Goal: Contribute content: Add original content to the website for others to see

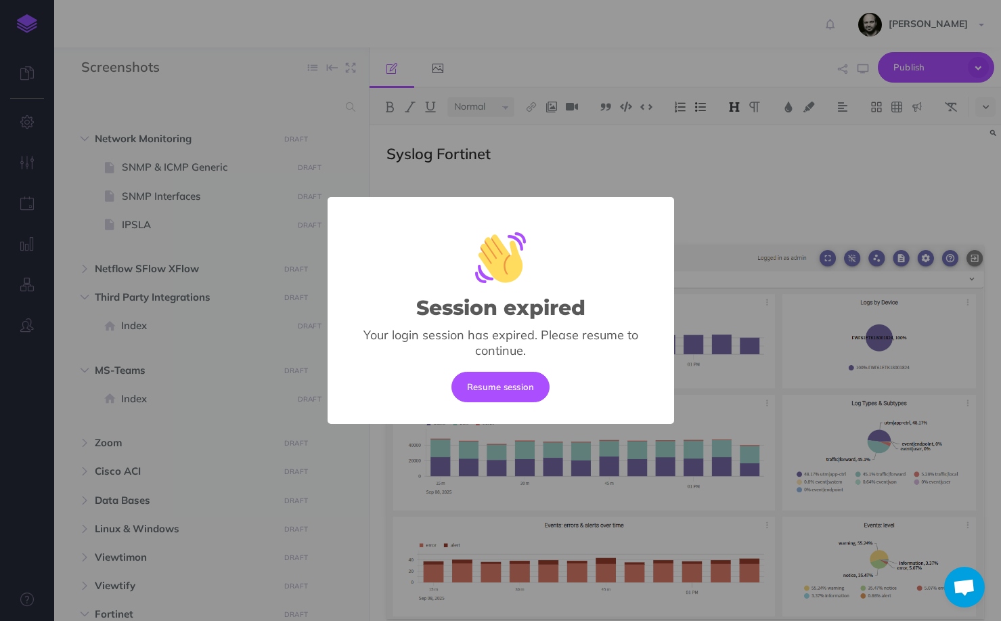
select select "null"
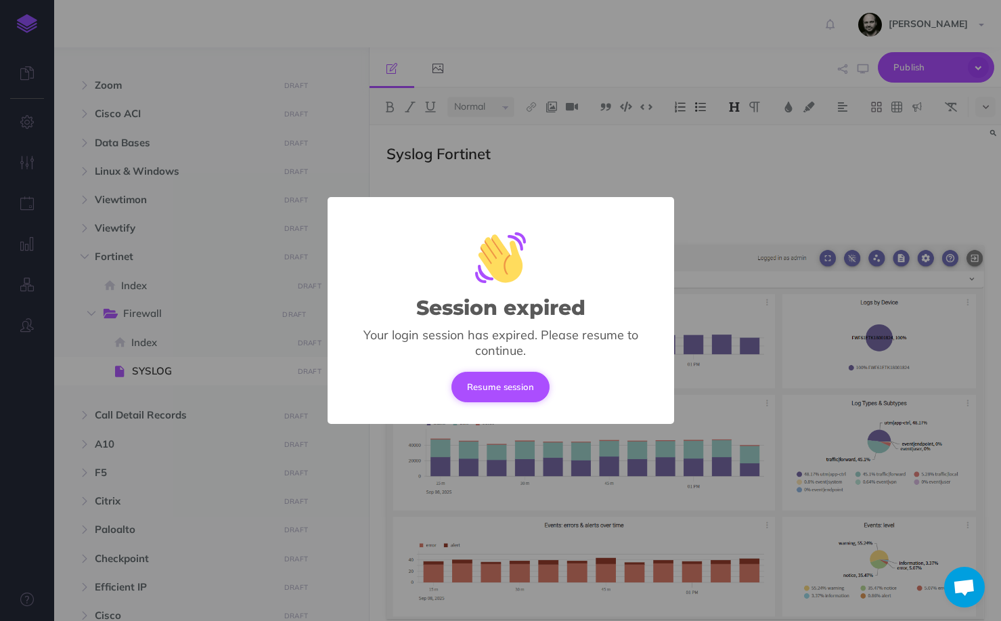
click at [517, 380] on button "Resume session" at bounding box center [501, 387] width 99 height 30
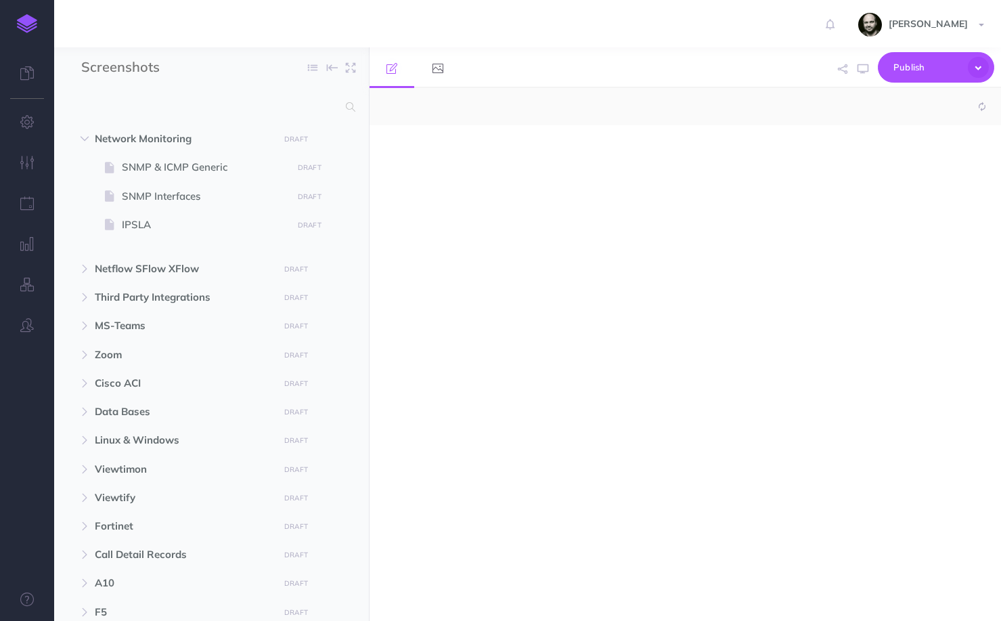
select select "null"
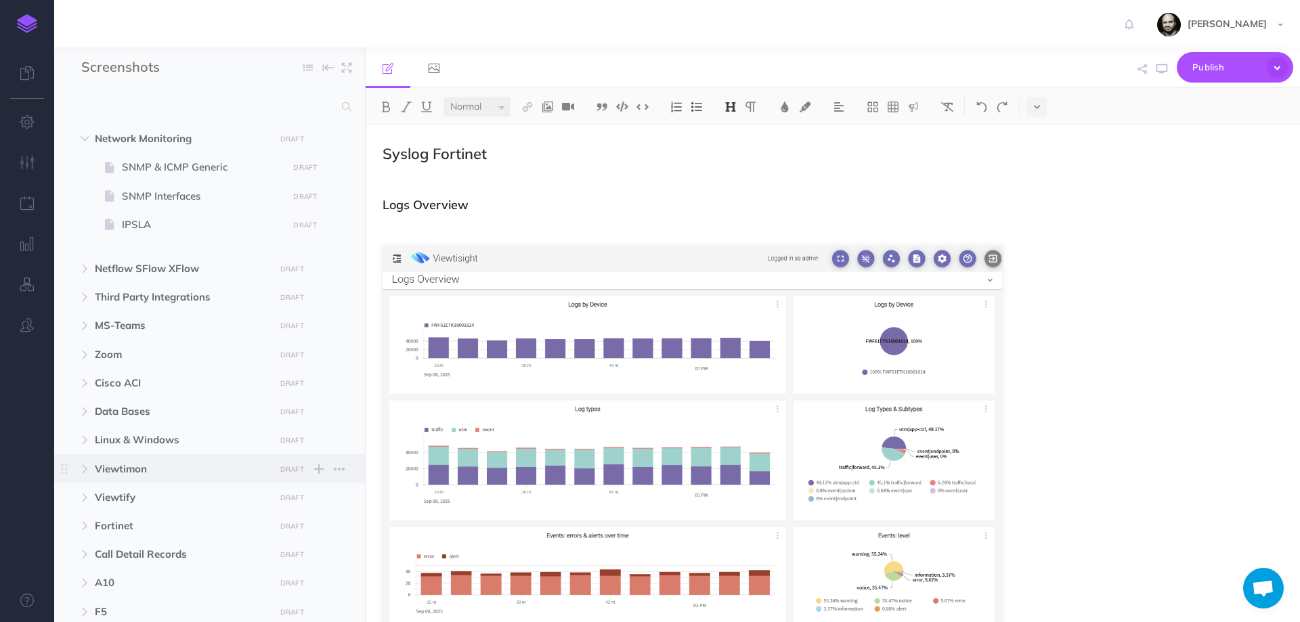
click at [133, 479] on span "Viewtimon DRAFT Publish these changes Nevermind Publish New folder Add a new fo…" at bounding box center [225, 468] width 260 height 28
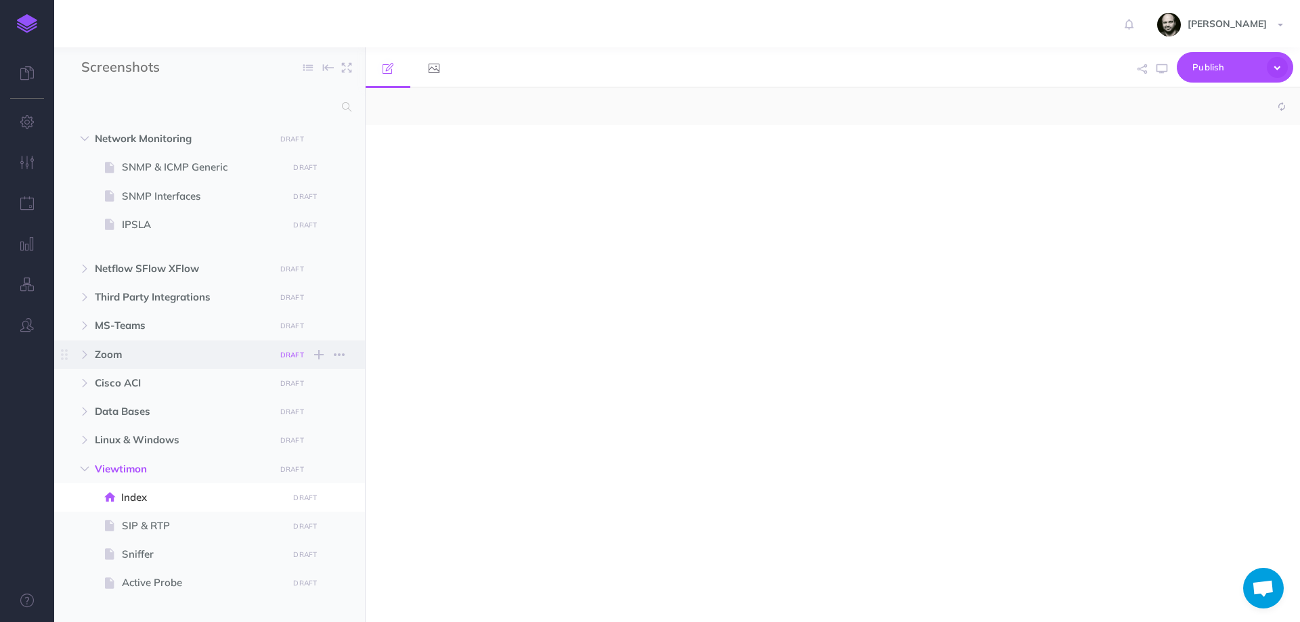
select select "null"
click at [516, 337] on div at bounding box center [693, 366] width 654 height 483
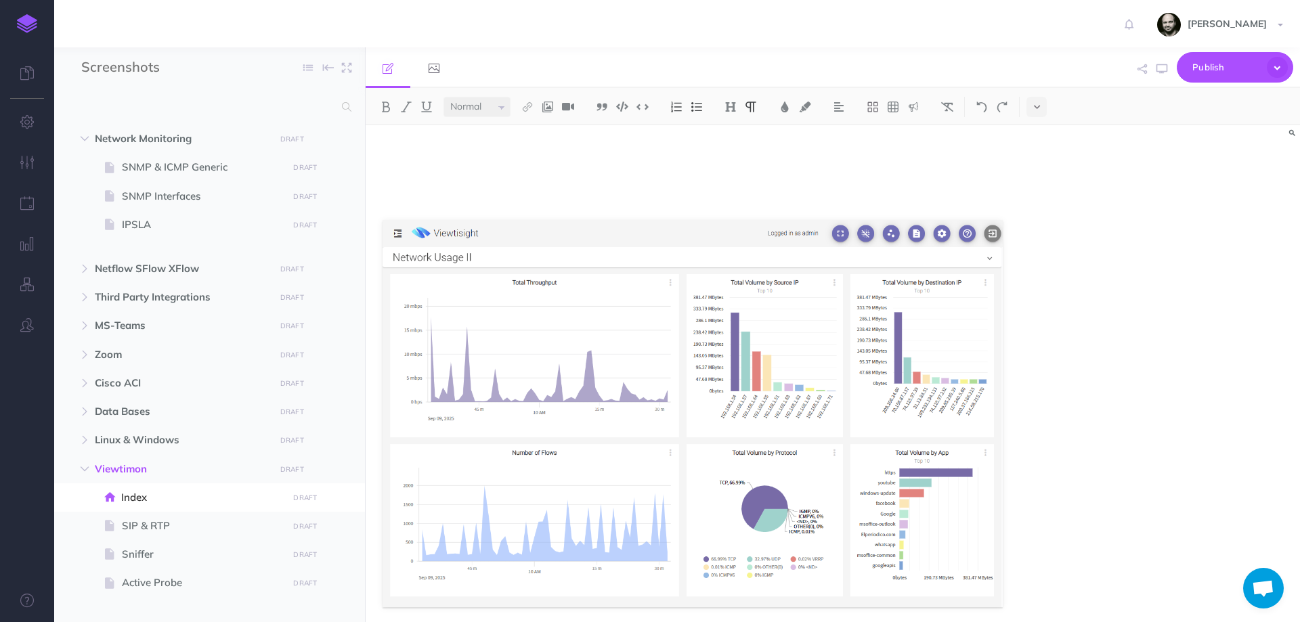
click at [1001, 320] on div at bounding box center [833, 373] width 934 height 497
click at [1001, 458] on div at bounding box center [833, 373] width 934 height 497
click at [978, 593] on img at bounding box center [693, 414] width 620 height 388
click at [1001, 584] on div at bounding box center [693, 401] width 654 height 552
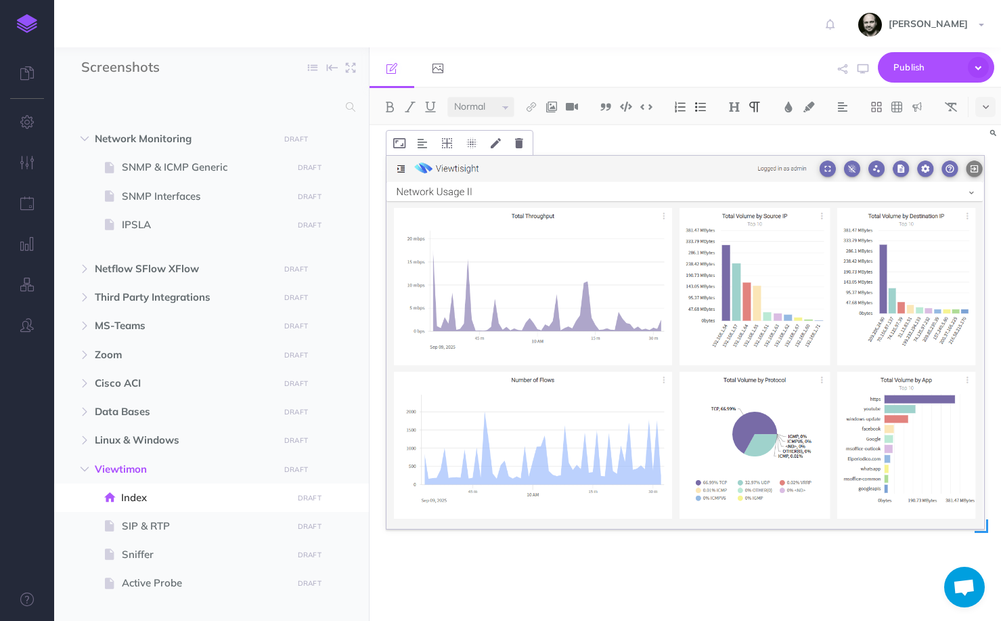
scroll to position [89, 0]
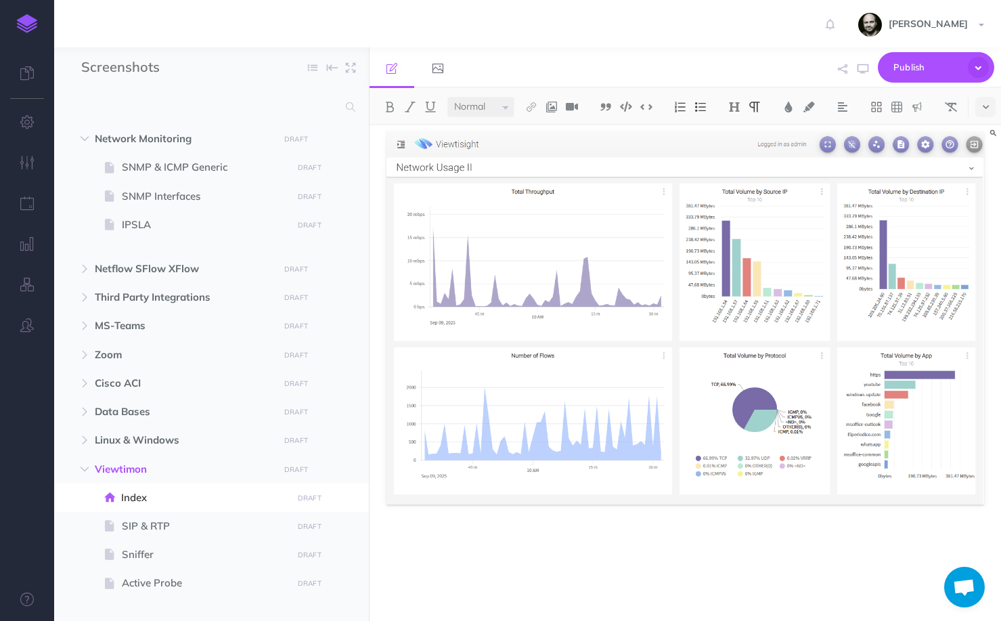
click at [502, 580] on div at bounding box center [686, 329] width 632 height 584
click at [994, 496] on div at bounding box center [686, 329] width 632 height 584
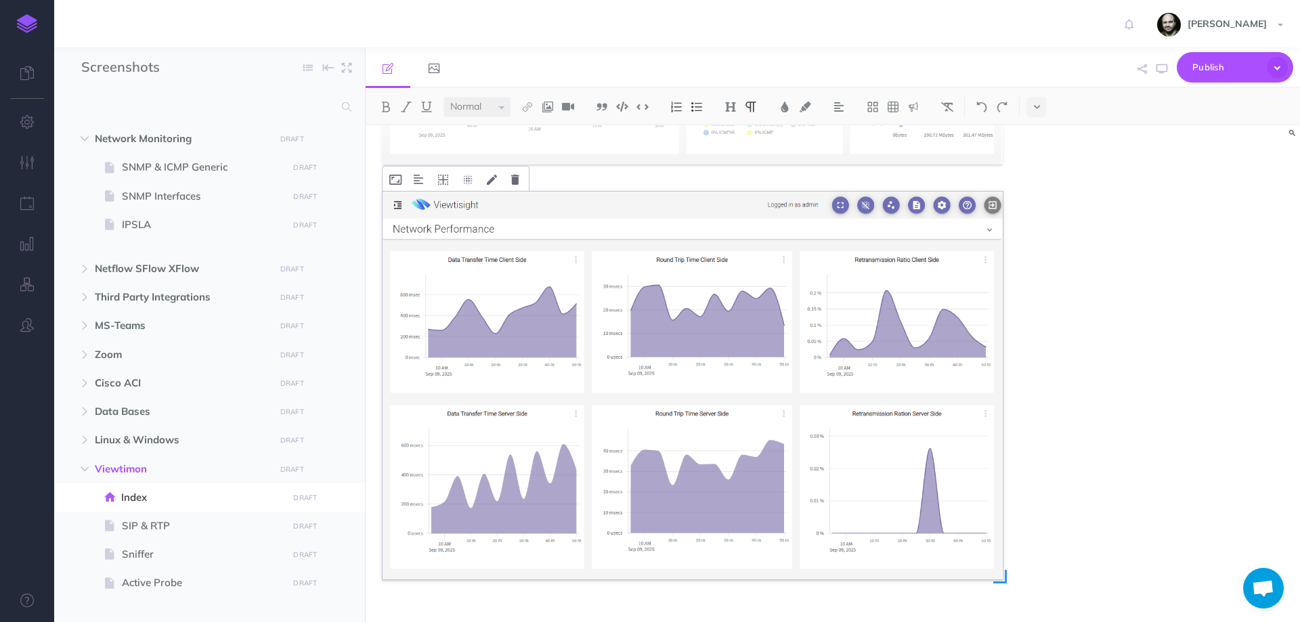
scroll to position [517, 0]
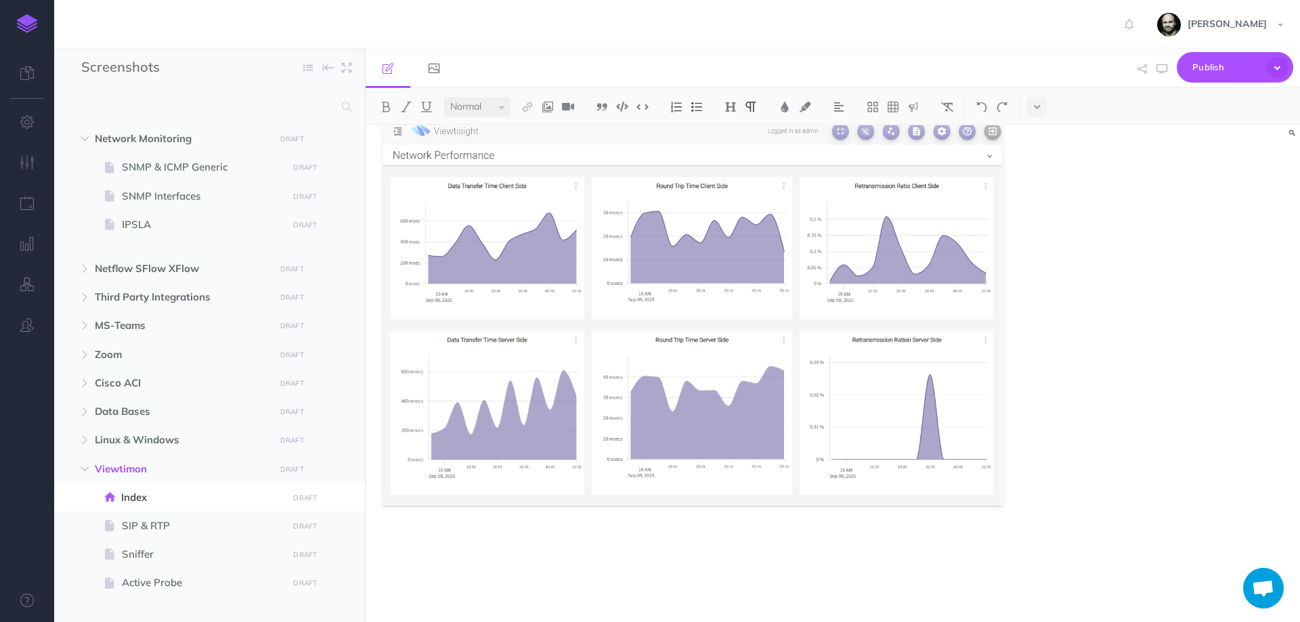
click at [889, 524] on div at bounding box center [693, 116] width 654 height 1014
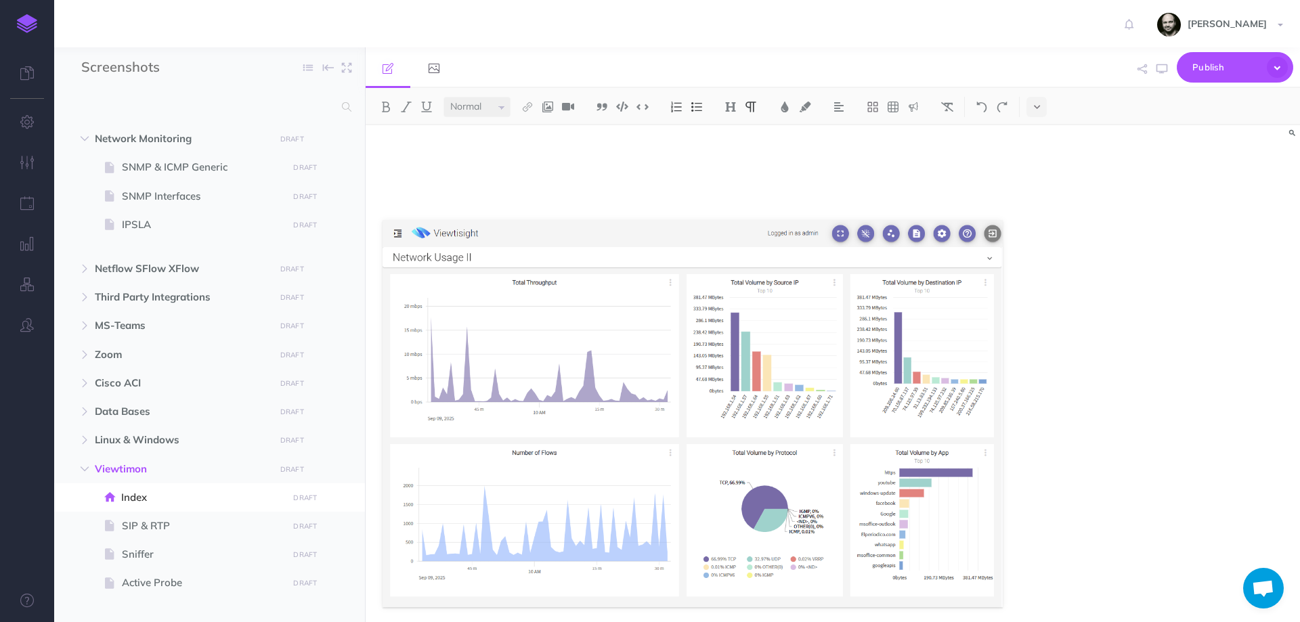
click at [1001, 467] on div at bounding box center [833, 373] width 934 height 497
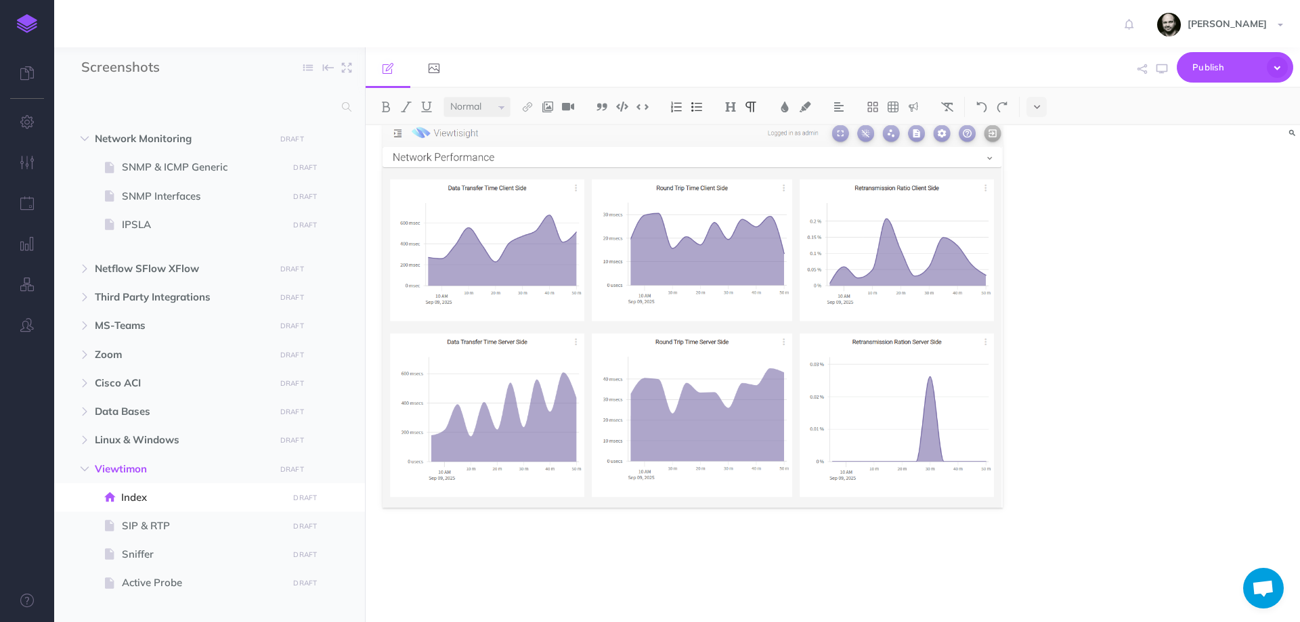
scroll to position [517, 0]
click at [1001, 571] on div at bounding box center [693, 116] width 654 height 1014
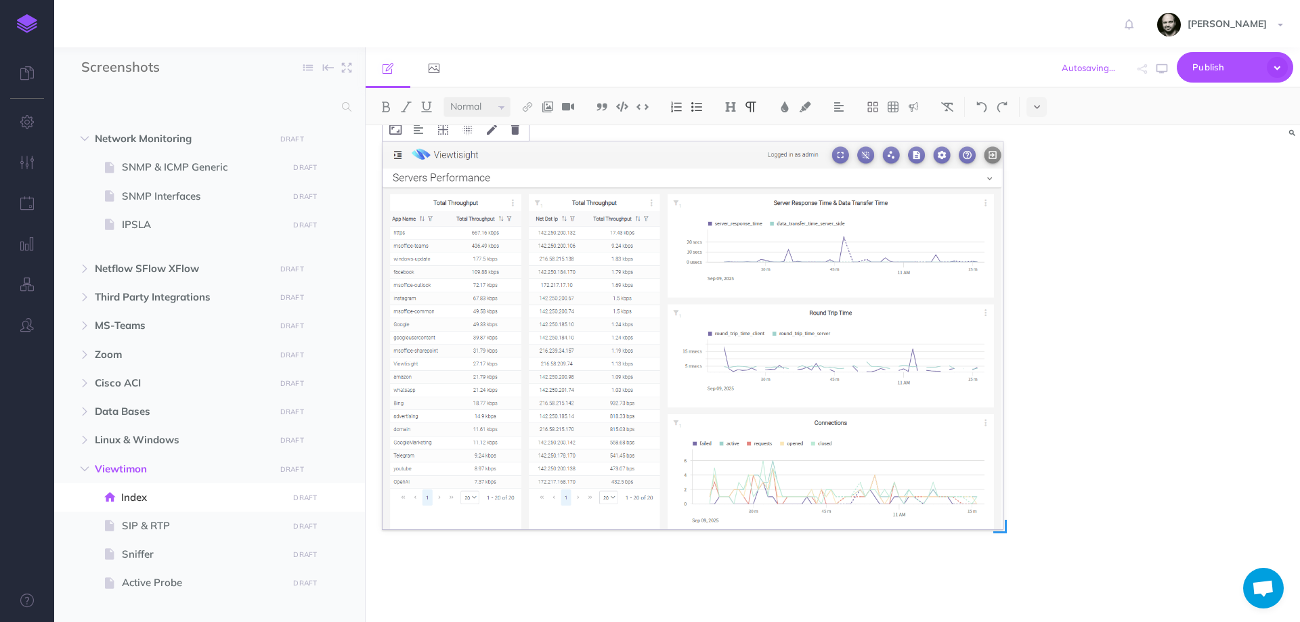
scroll to position [936, 0]
click at [1001, 490] on div at bounding box center [833, 373] width 934 height 497
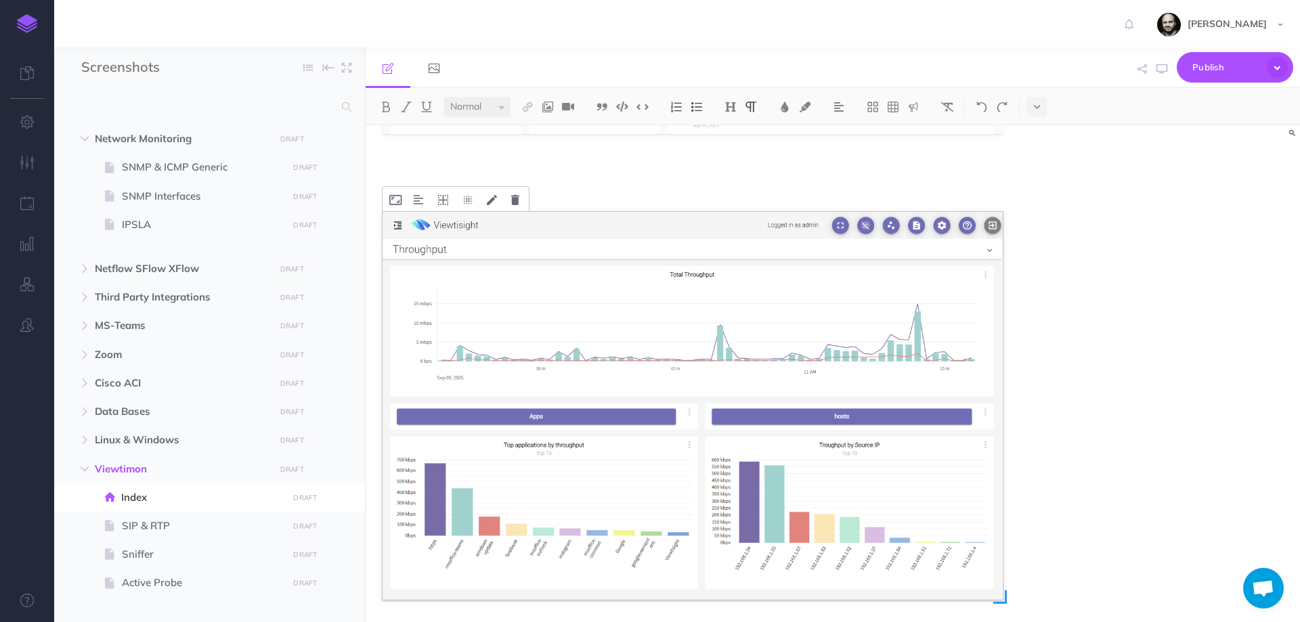
scroll to position [1402, 0]
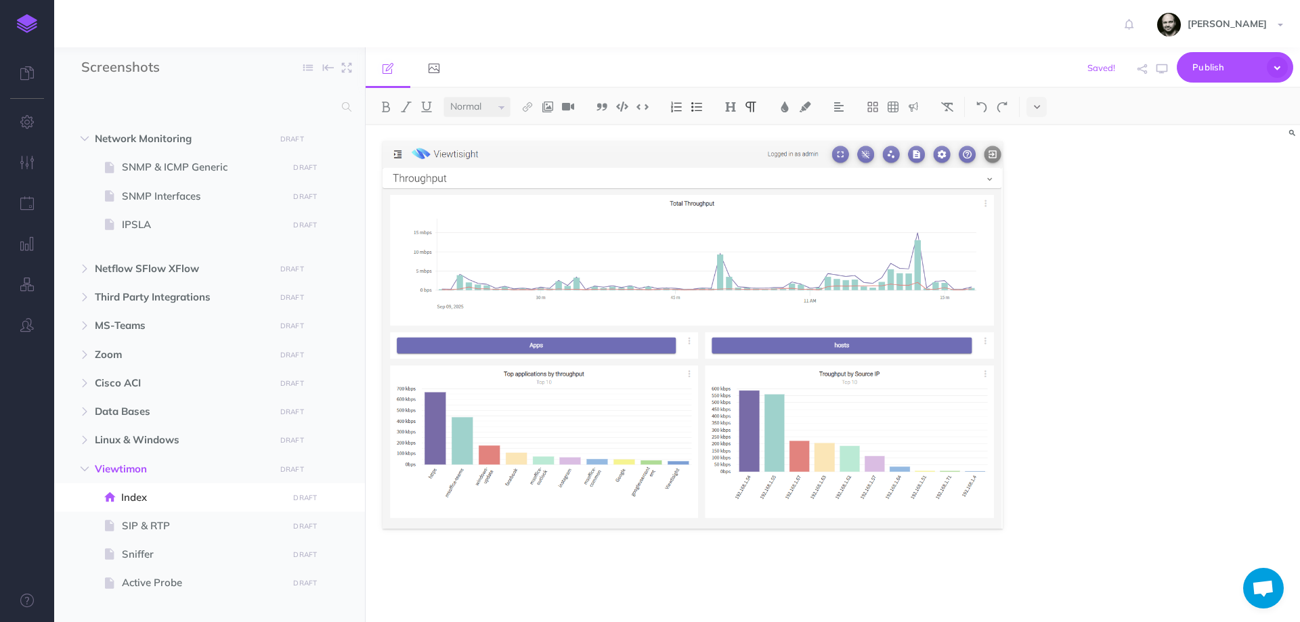
click at [1001, 496] on div at bounding box center [833, 373] width 934 height 497
drag, startPoint x: 1015, startPoint y: 510, endPoint x: 1008, endPoint y: 511, distance: 6.8
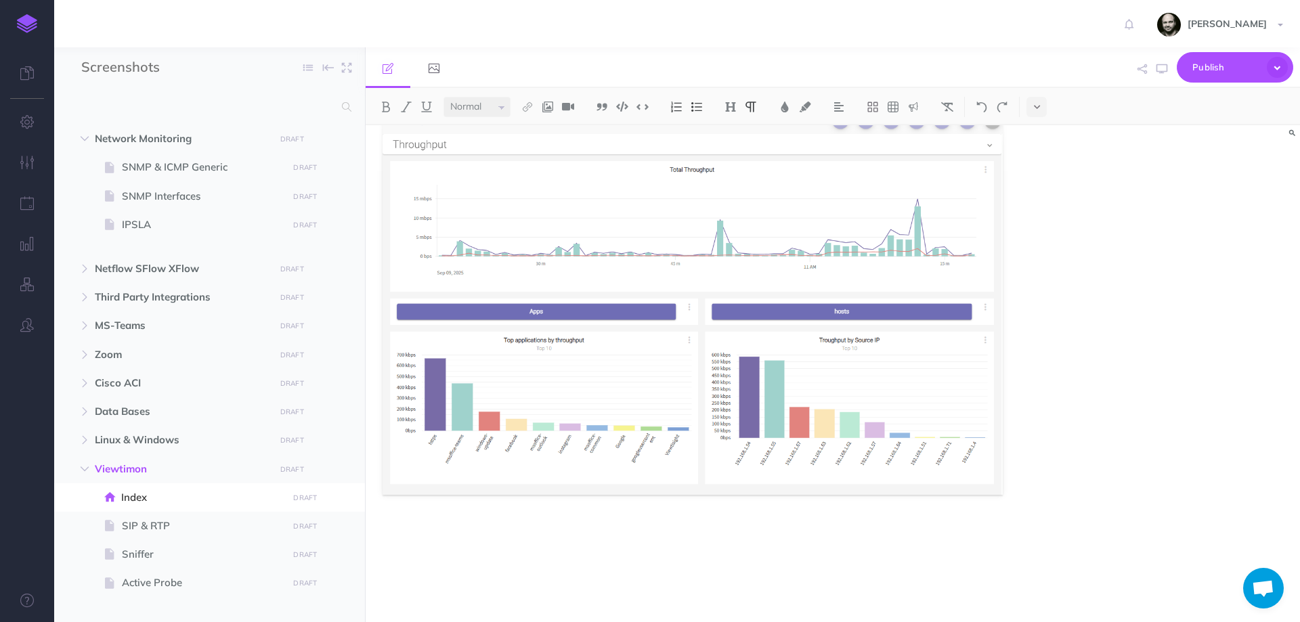
scroll to position [1448, 0]
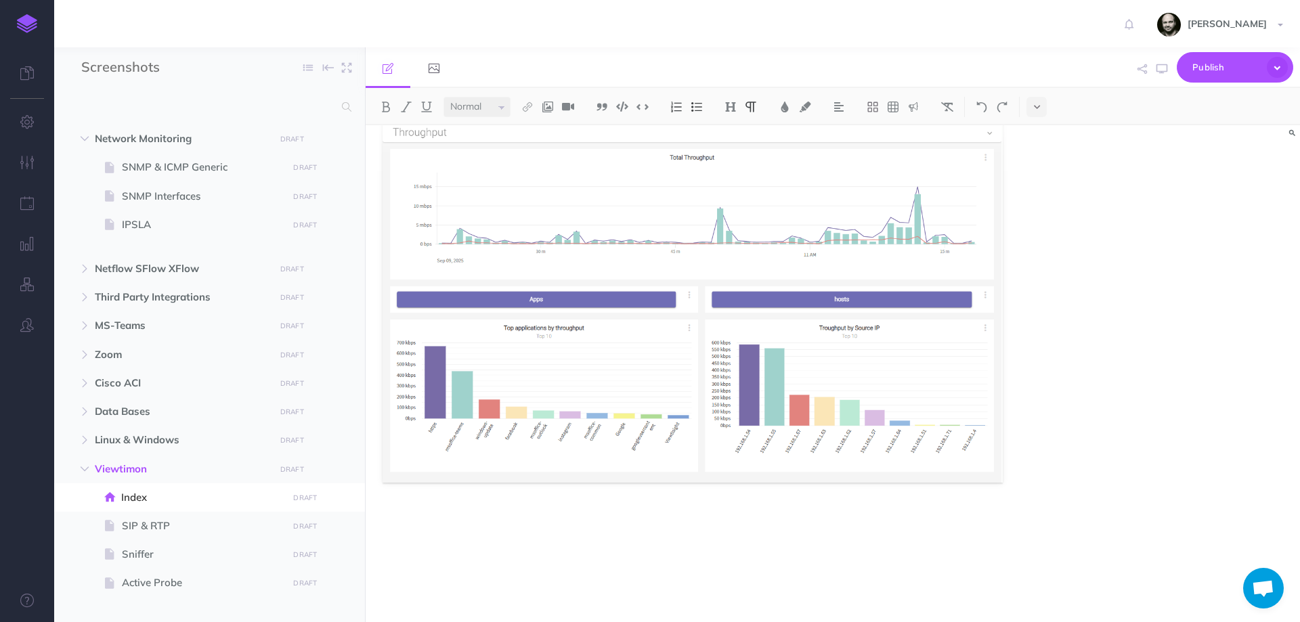
click at [1001, 490] on div at bounding box center [833, 373] width 934 height 497
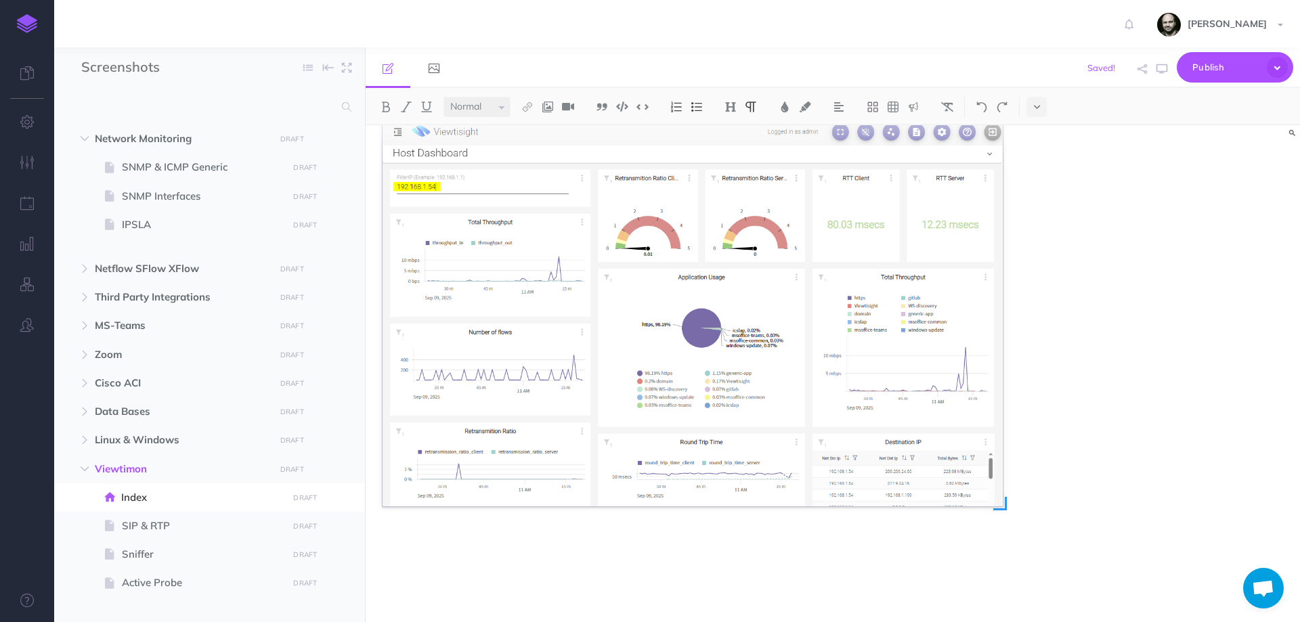
scroll to position [1891, 0]
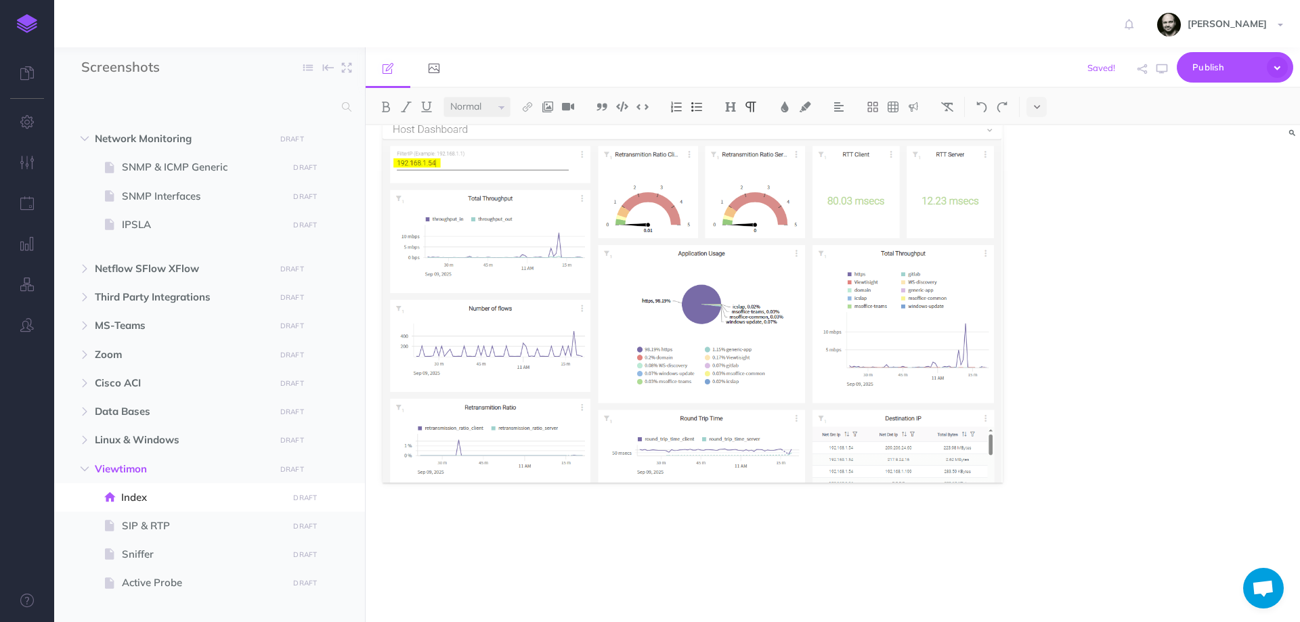
click at [1001, 461] on div at bounding box center [833, 373] width 934 height 497
click at [1001, 460] on div at bounding box center [833, 373] width 934 height 497
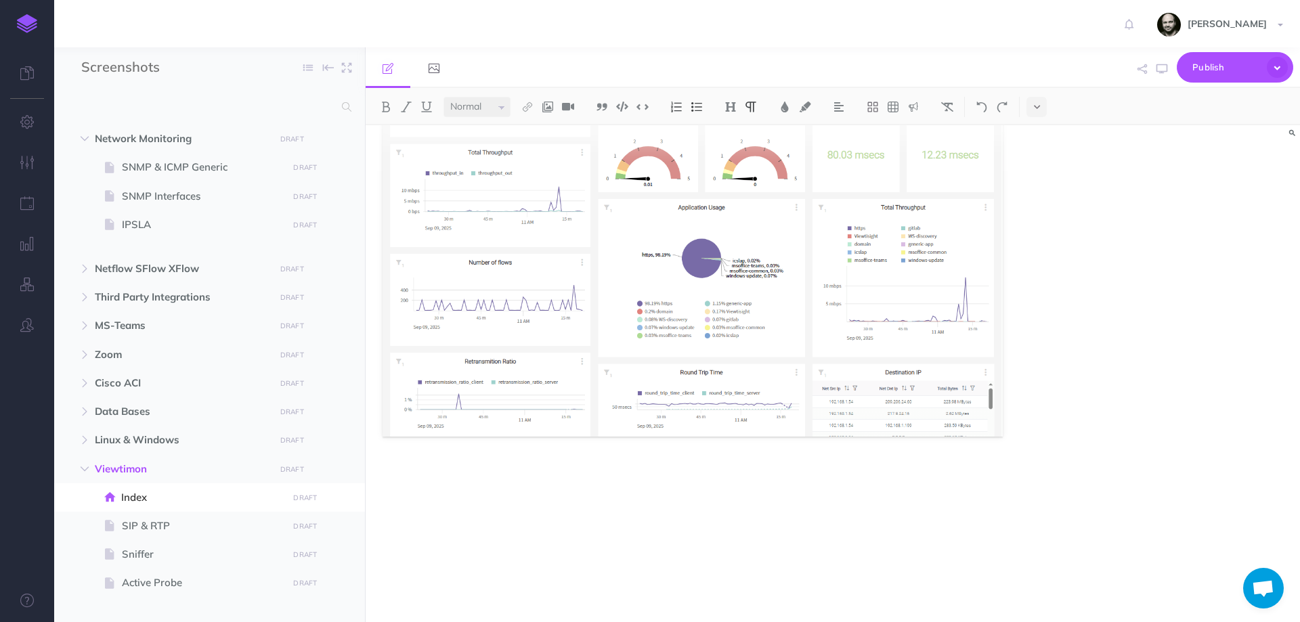
click at [1001, 421] on div at bounding box center [833, 373] width 934 height 497
click at [720, 515] on p at bounding box center [693, 518] width 620 height 16
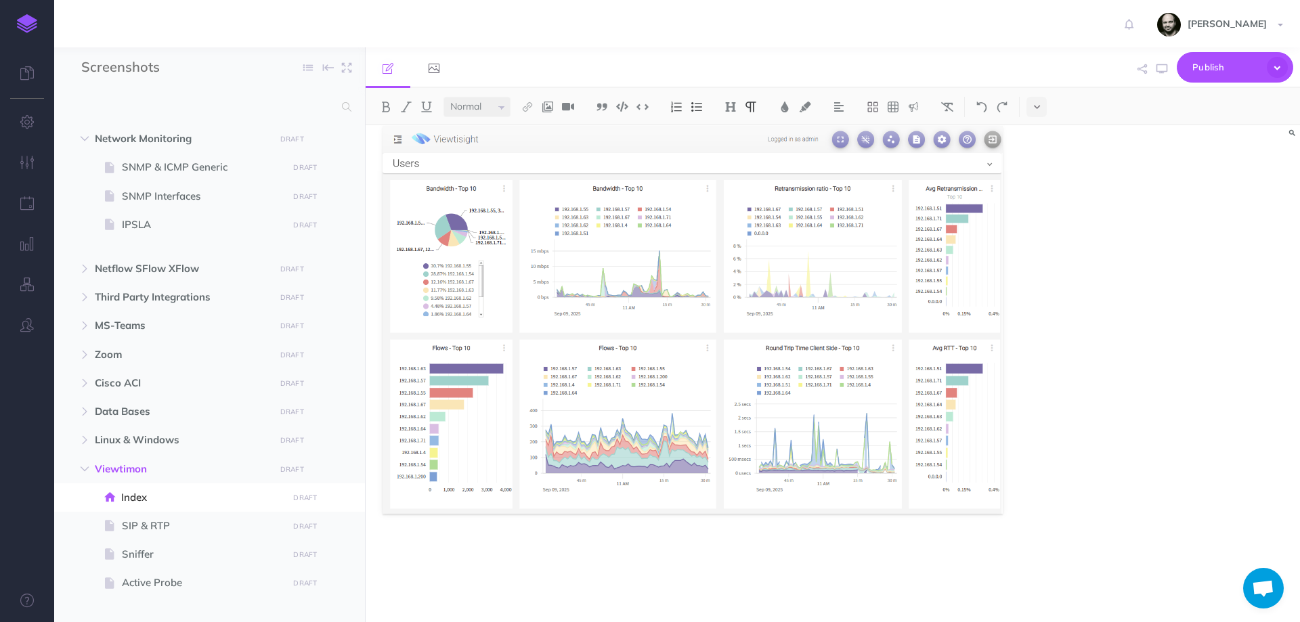
scroll to position [2357, 0]
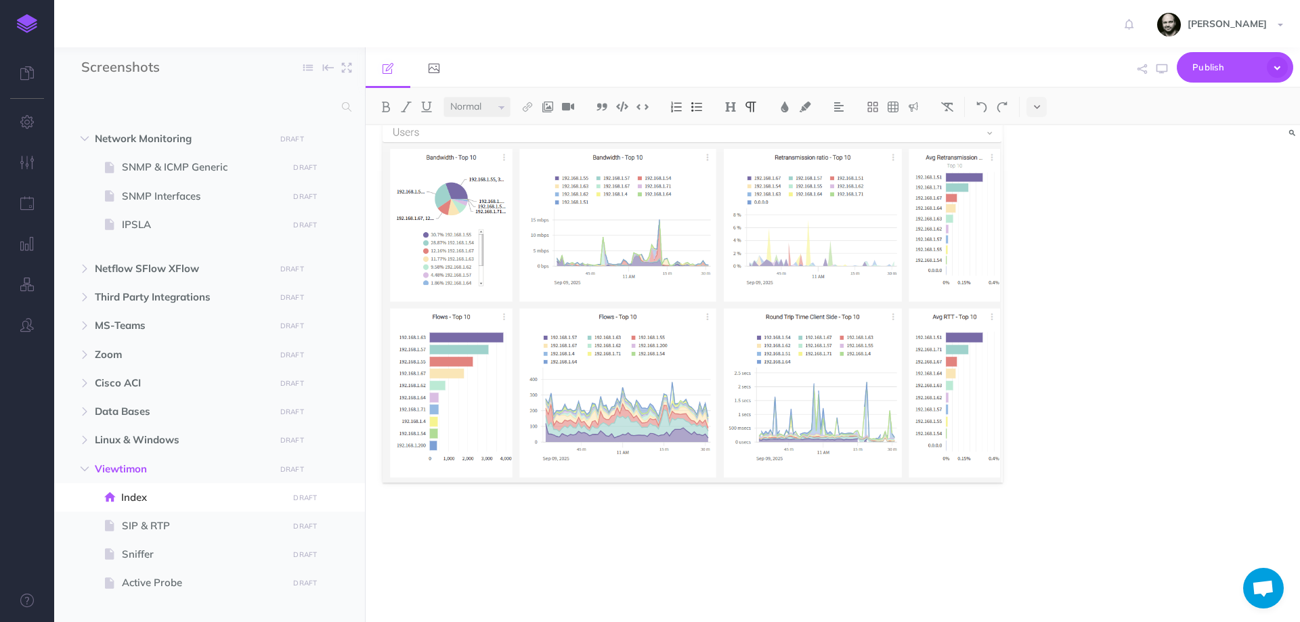
click at [691, 250] on img at bounding box center [693, 289] width 620 height 388
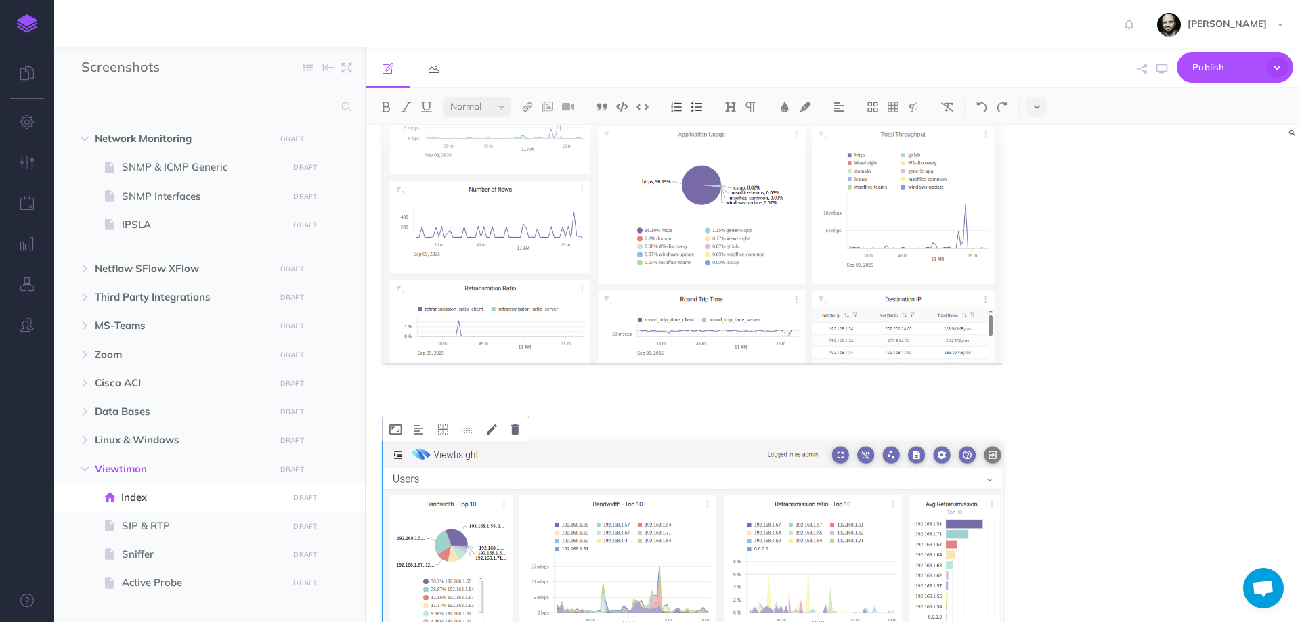
scroll to position [1996, 0]
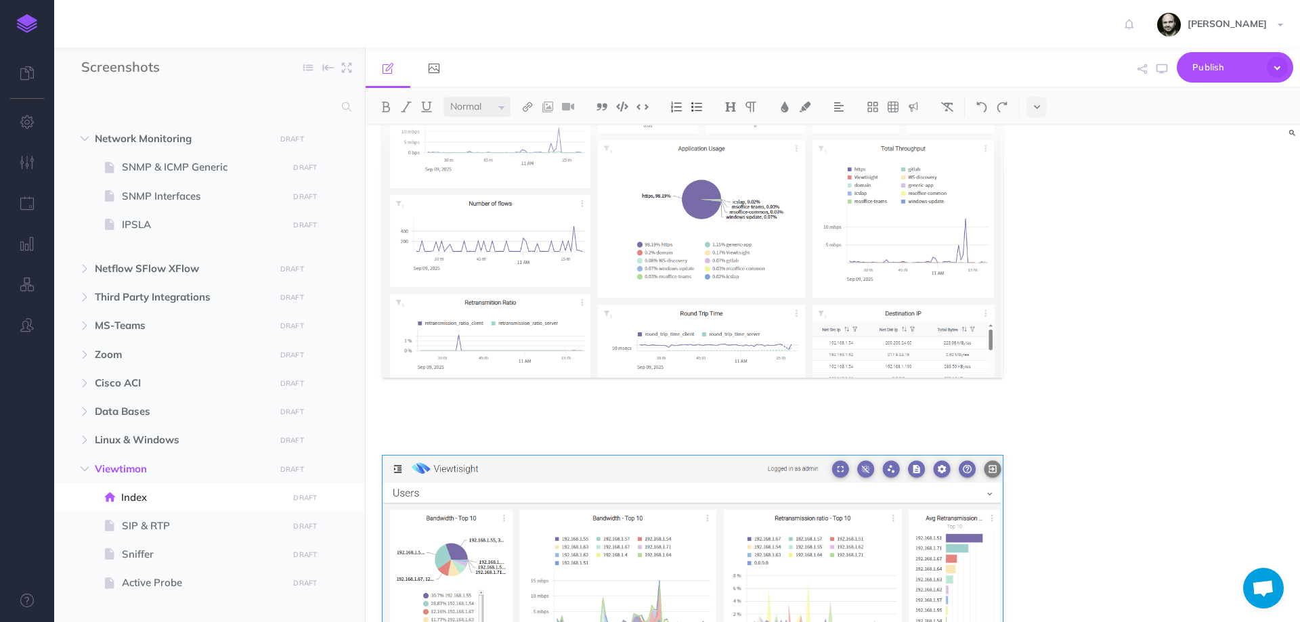
click at [581, 428] on p at bounding box center [693, 436] width 620 height 16
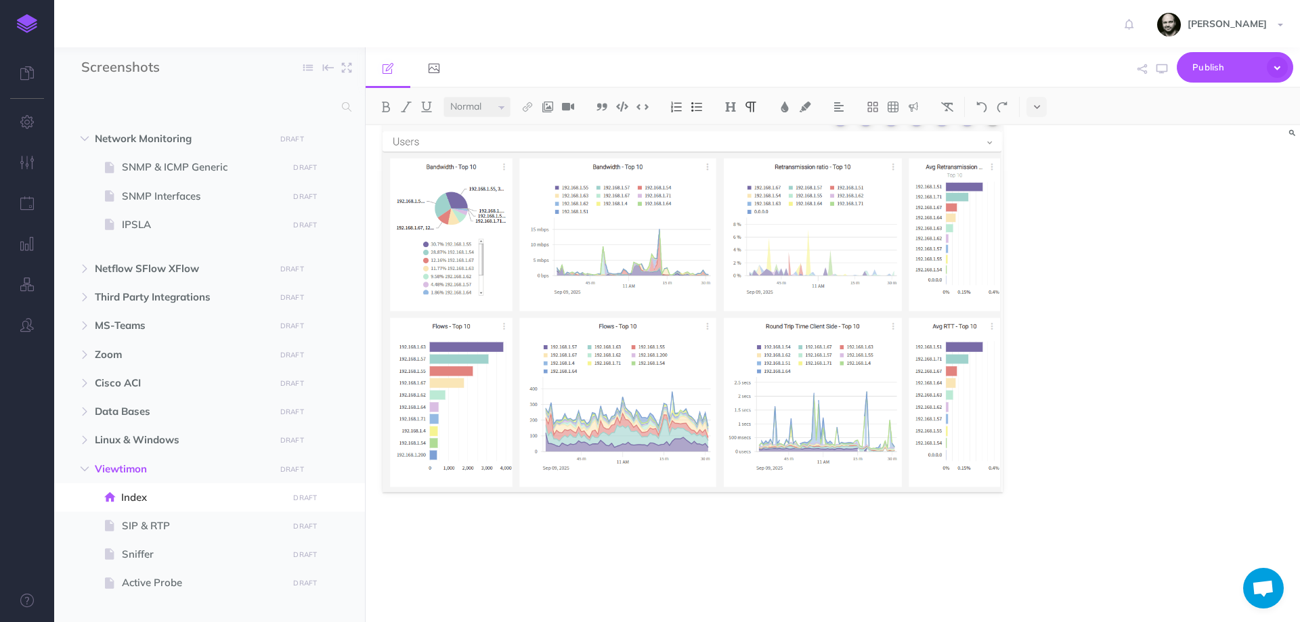
scroll to position [2357, 0]
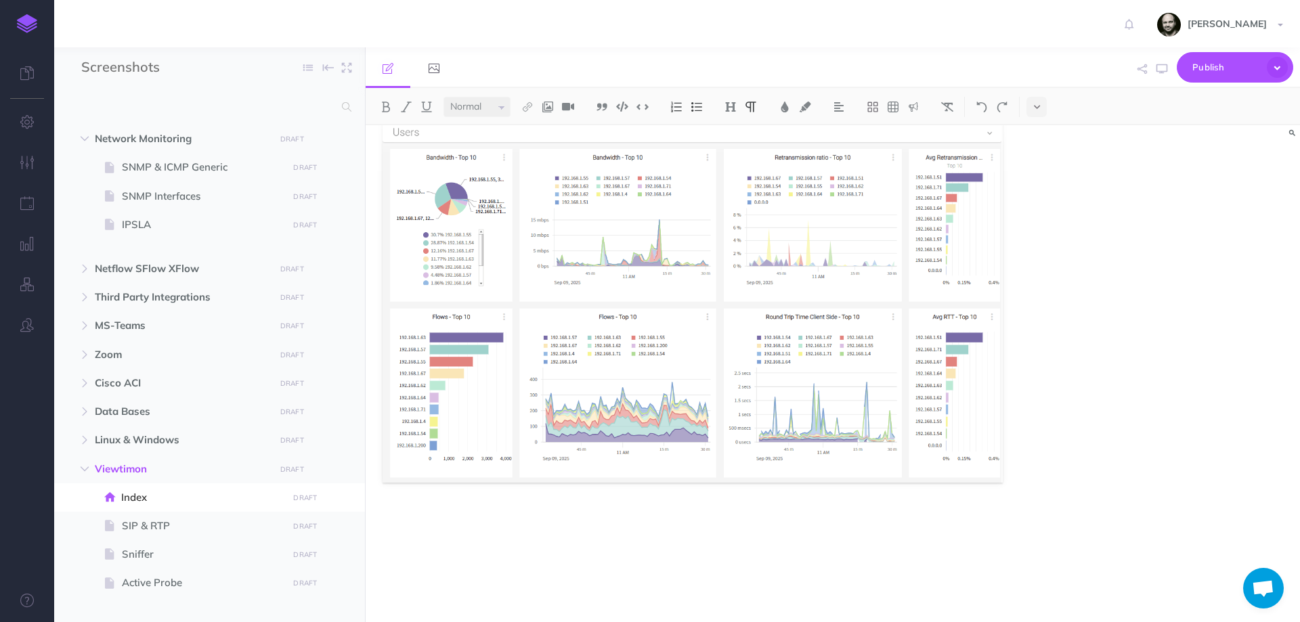
click at [556, 569] on p at bounding box center [693, 564] width 620 height 16
click at [959, 511] on p at bounding box center [693, 518] width 620 height 16
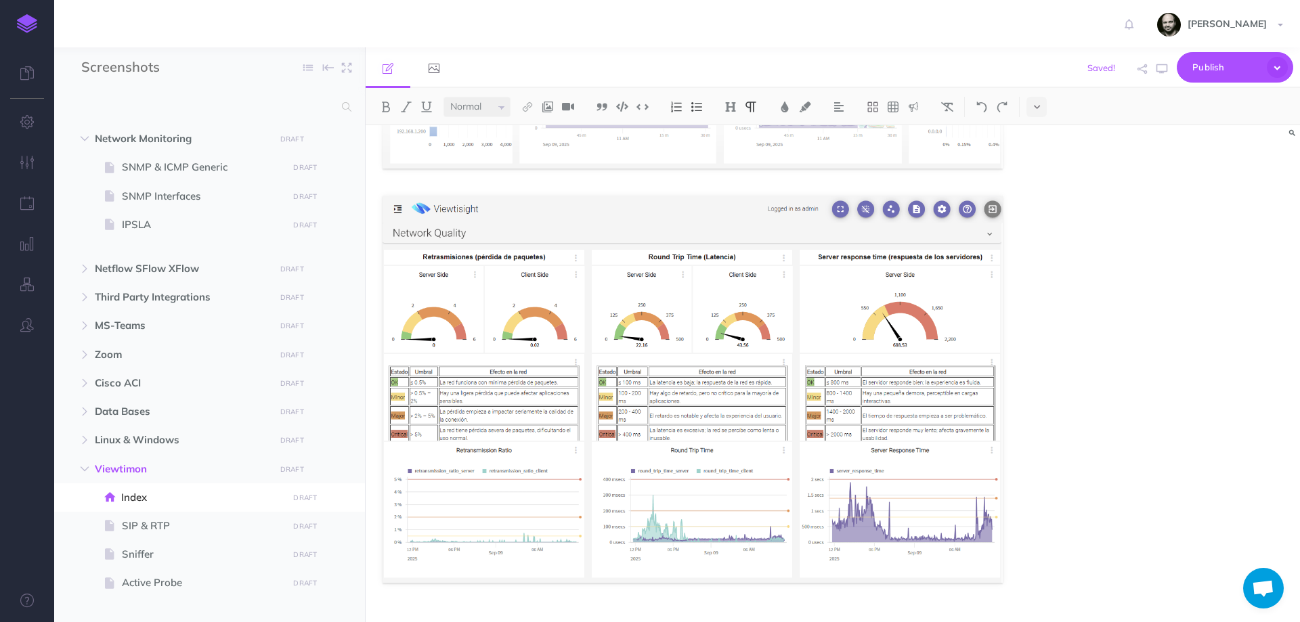
scroll to position [2490, 0]
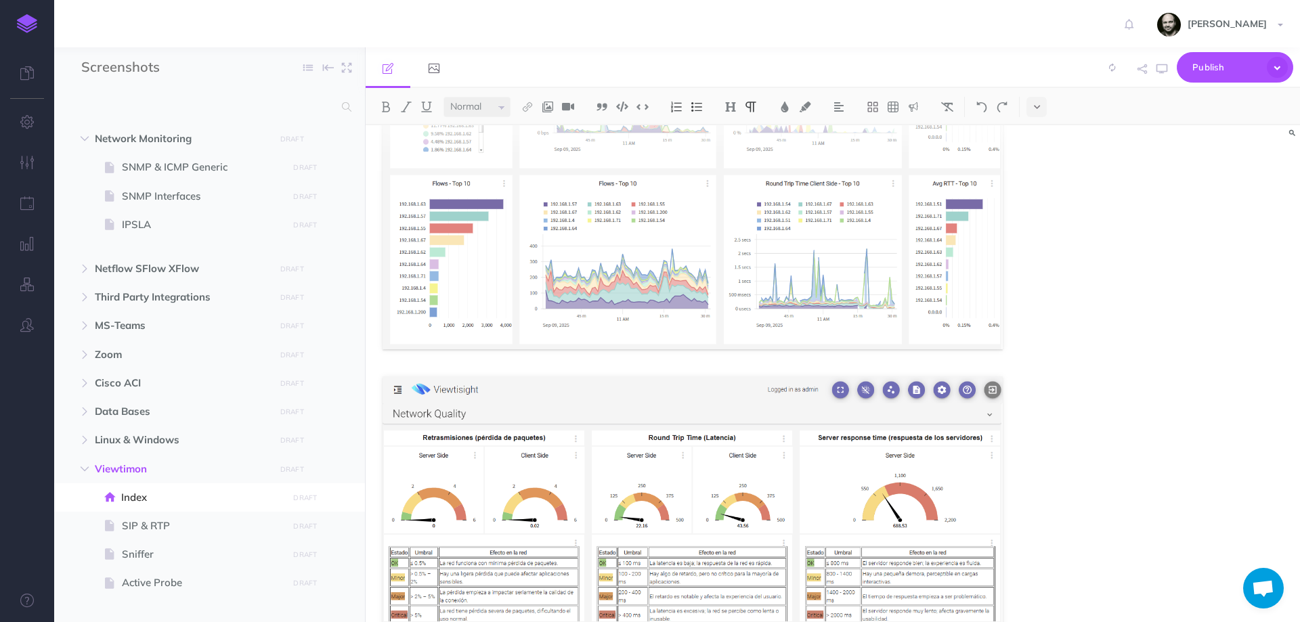
click at [1001, 353] on div at bounding box center [833, 373] width 934 height 497
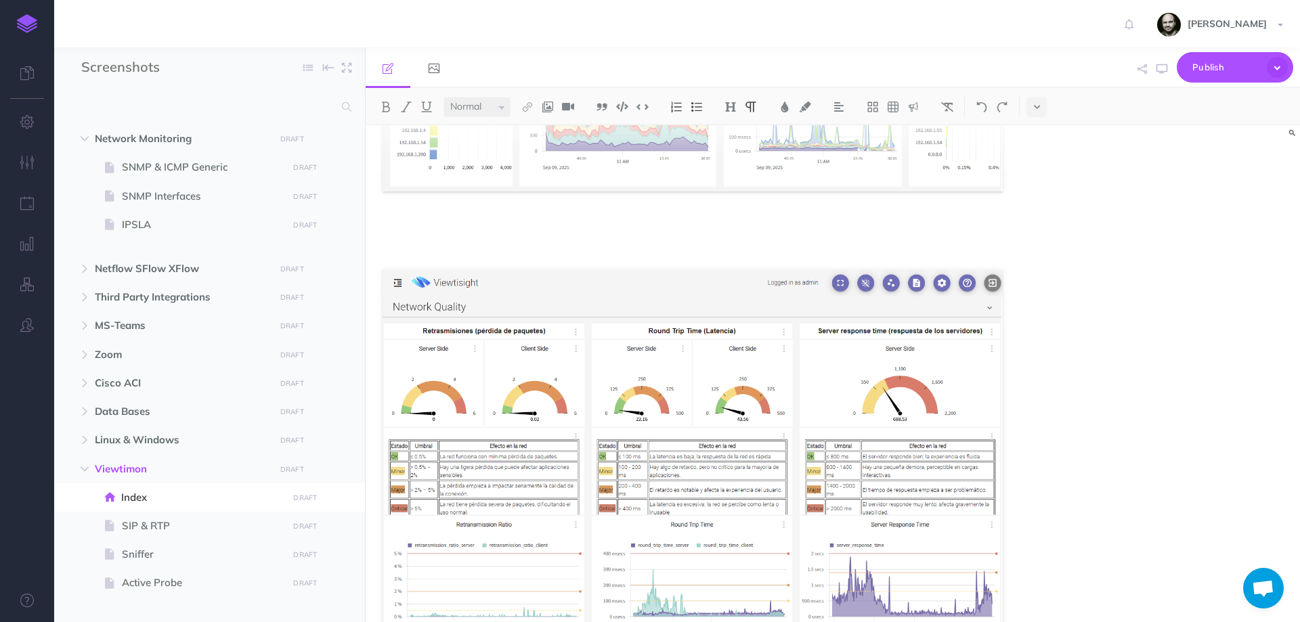
scroll to position [2823, 0]
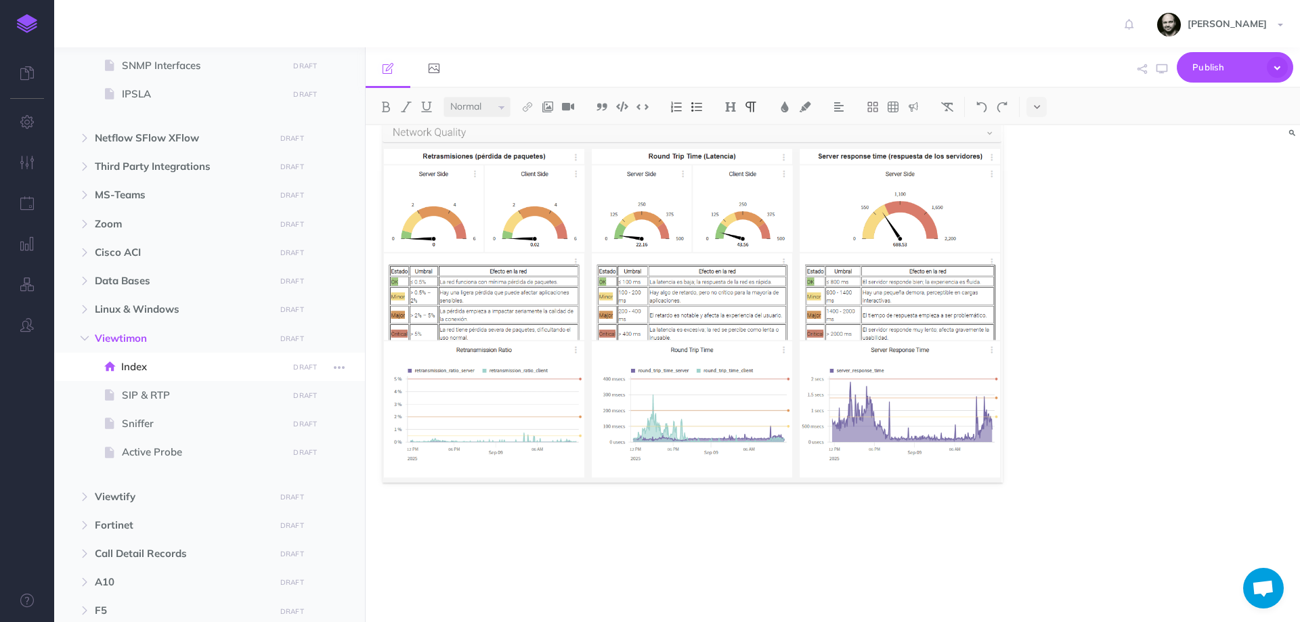
scroll to position [181, 0]
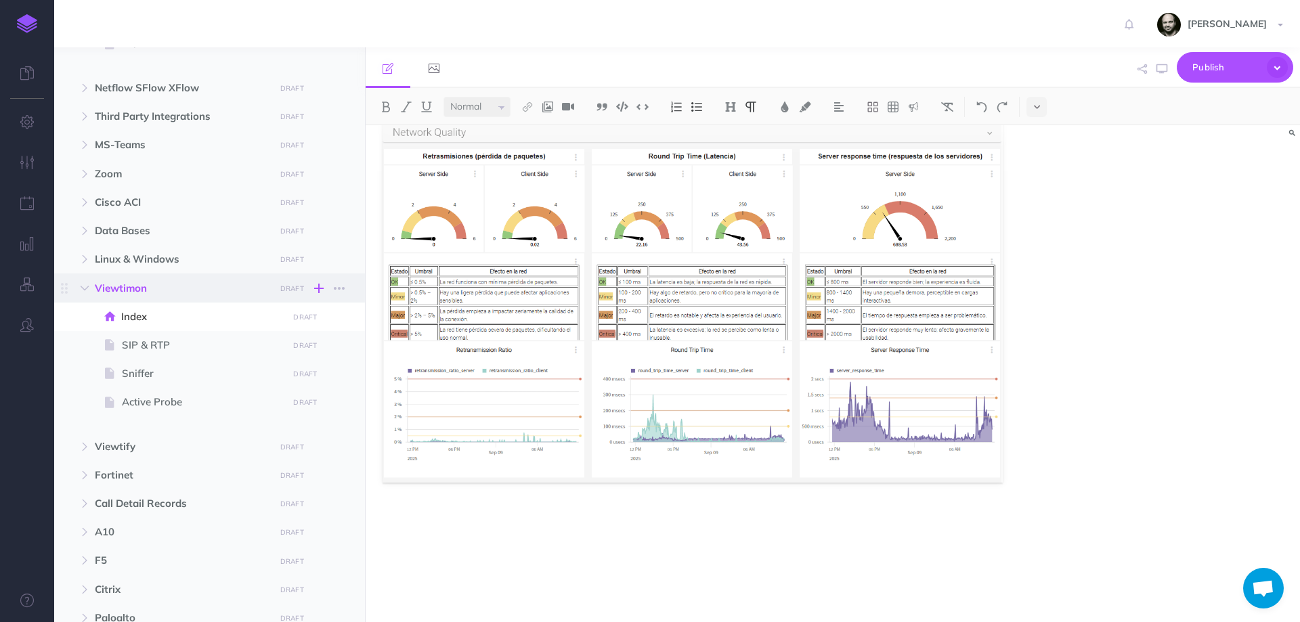
click at [318, 288] on icon "button" at bounding box center [318, 288] width 9 height 16
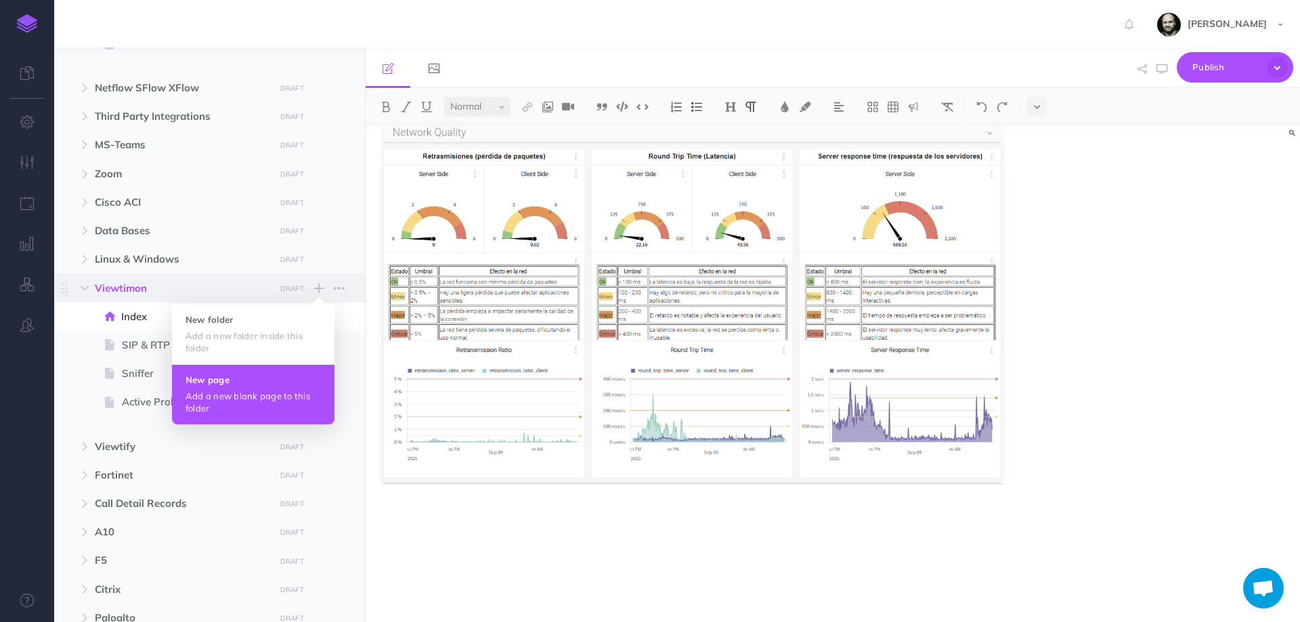
click at [211, 402] on p "Add a new blank page to this folder" at bounding box center [253, 402] width 135 height 24
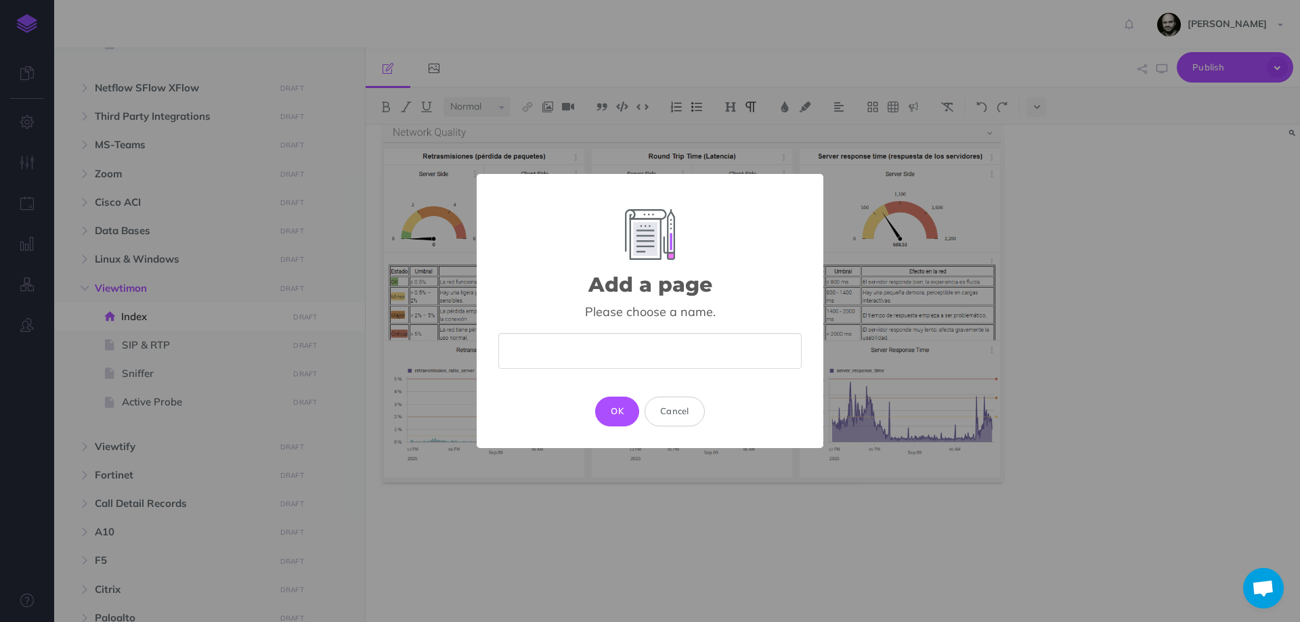
click at [526, 354] on input "text" at bounding box center [649, 351] width 303 height 36
type input "DNS, HTTP, HTTPS"
click at [610, 401] on button "OK" at bounding box center [617, 412] width 44 height 30
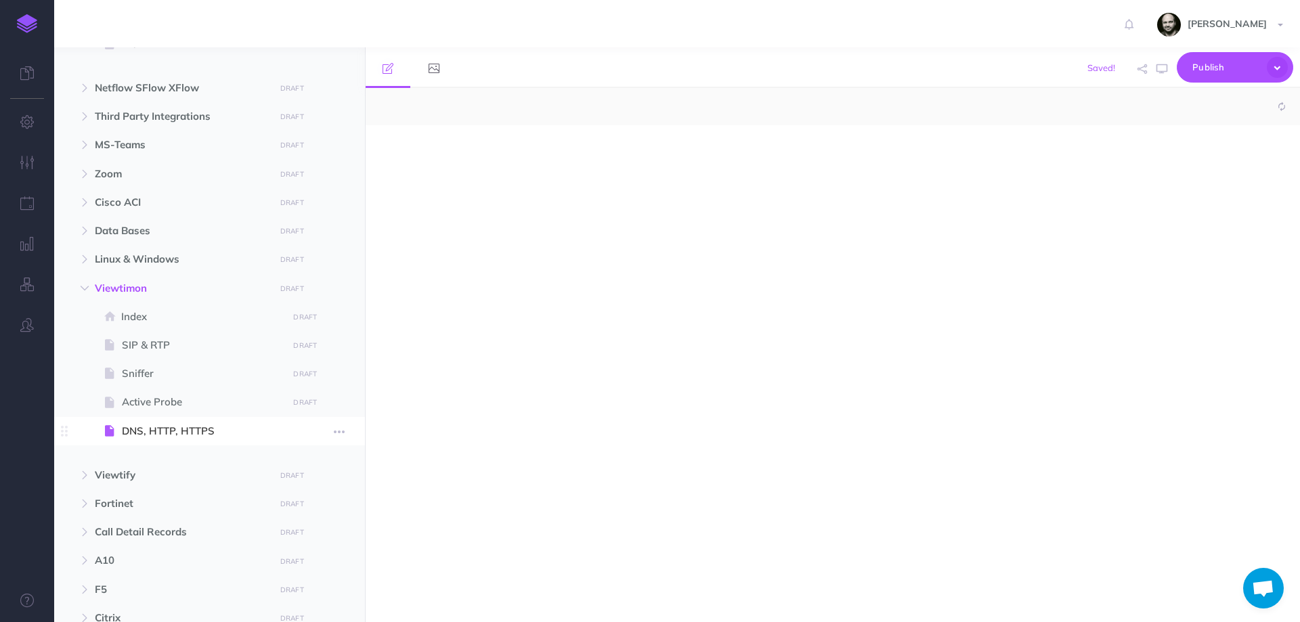
select select "null"
drag, startPoint x: 129, startPoint y: 432, endPoint x: 71, endPoint y: 438, distance: 58.5
click at [102, 438] on span "DNS, HTTP, HTTPS DRAFT Publish these changes Nevermind Publish Page history Not…" at bounding box center [227, 431] width 250 height 28
drag, startPoint x: 334, startPoint y: 428, endPoint x: 187, endPoint y: 427, distance: 146.9
click at [216, 427] on span "DNS, HTTP, HTTPS DRAFT Publish these changes Nevermind Publish Page history Not…" at bounding box center [227, 431] width 250 height 28
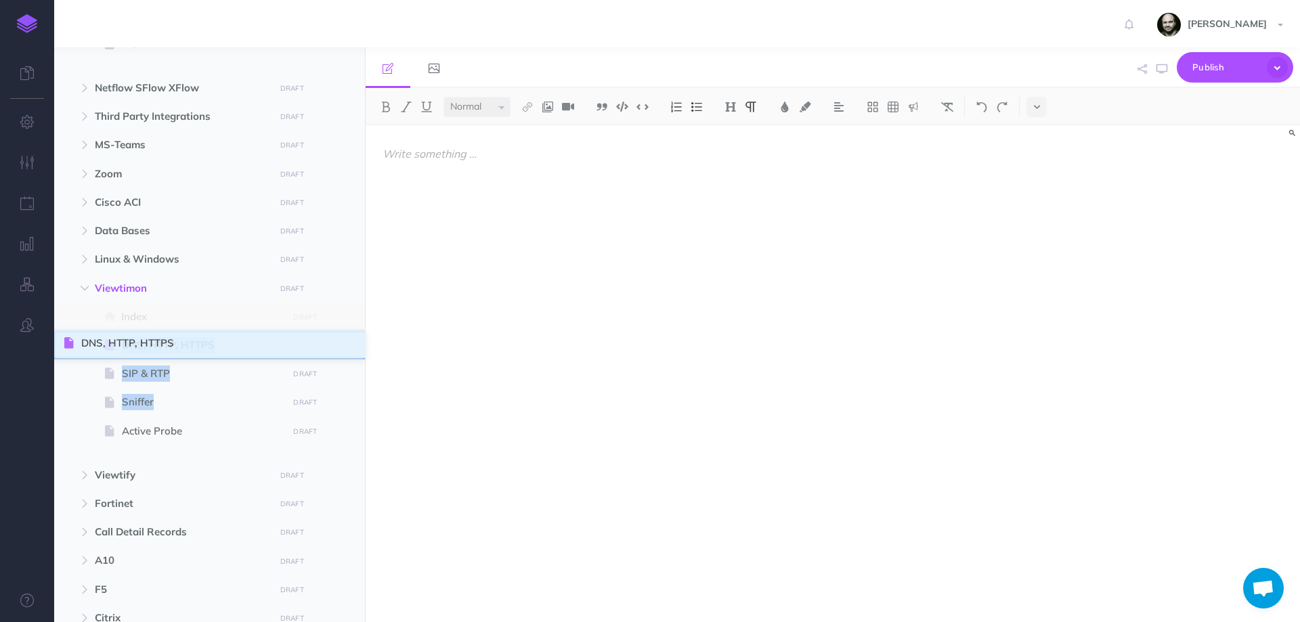
drag, startPoint x: 66, startPoint y: 429, endPoint x: 66, endPoint y: 341, distance: 88.0
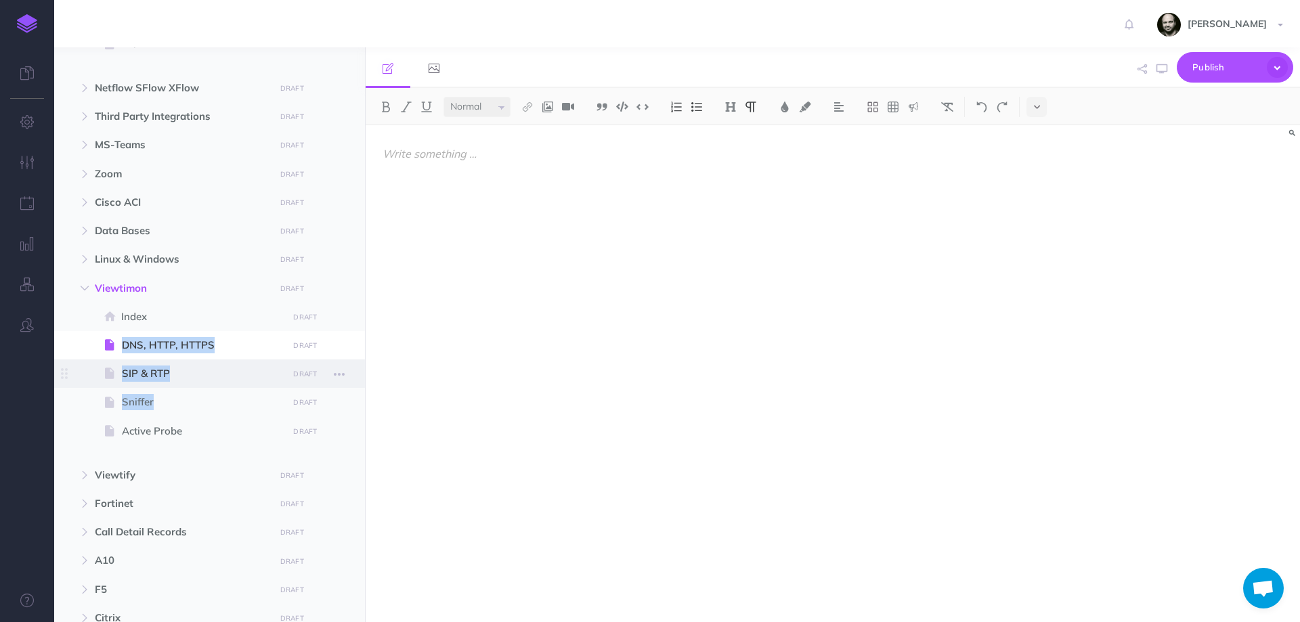
click at [100, 374] on span at bounding box center [209, 374] width 311 height 28
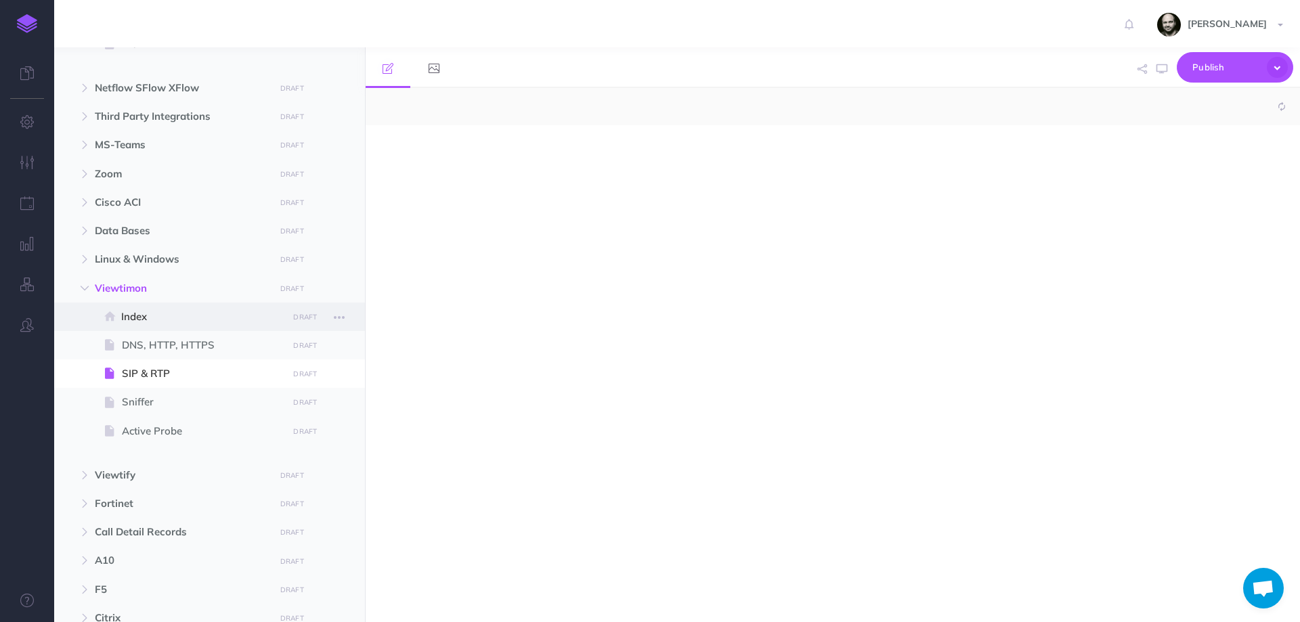
select select "null"
click at [156, 313] on span "Index" at bounding box center [202, 317] width 162 height 16
select select "null"
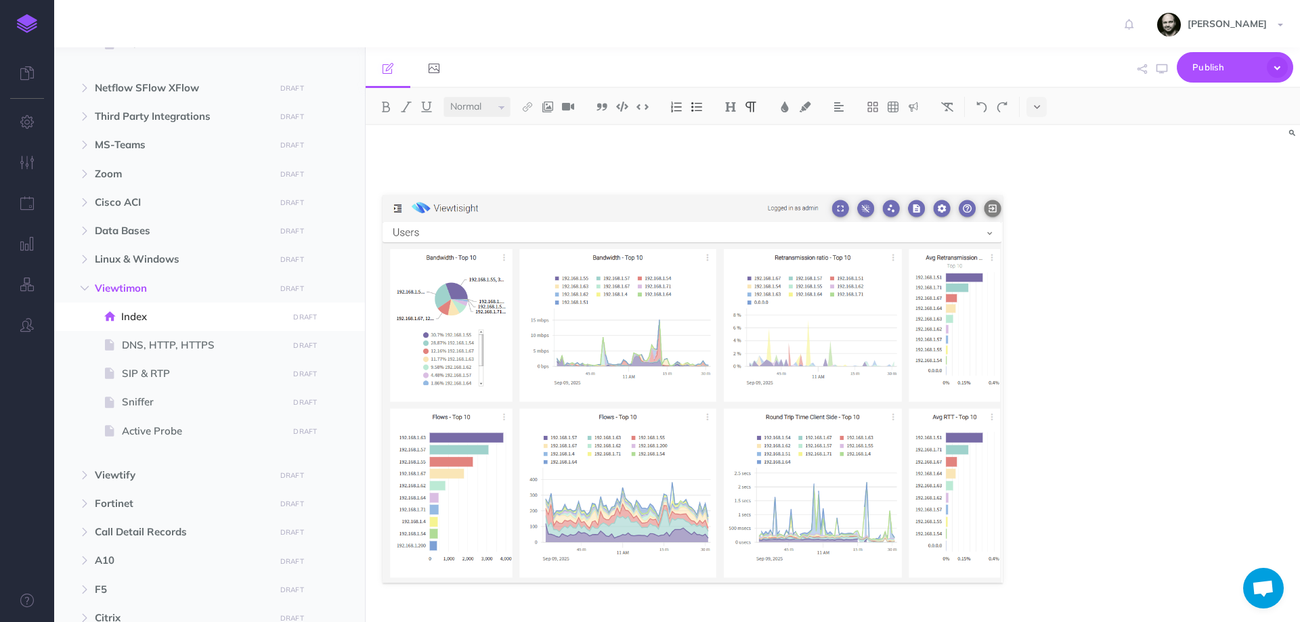
scroll to position [2823, 0]
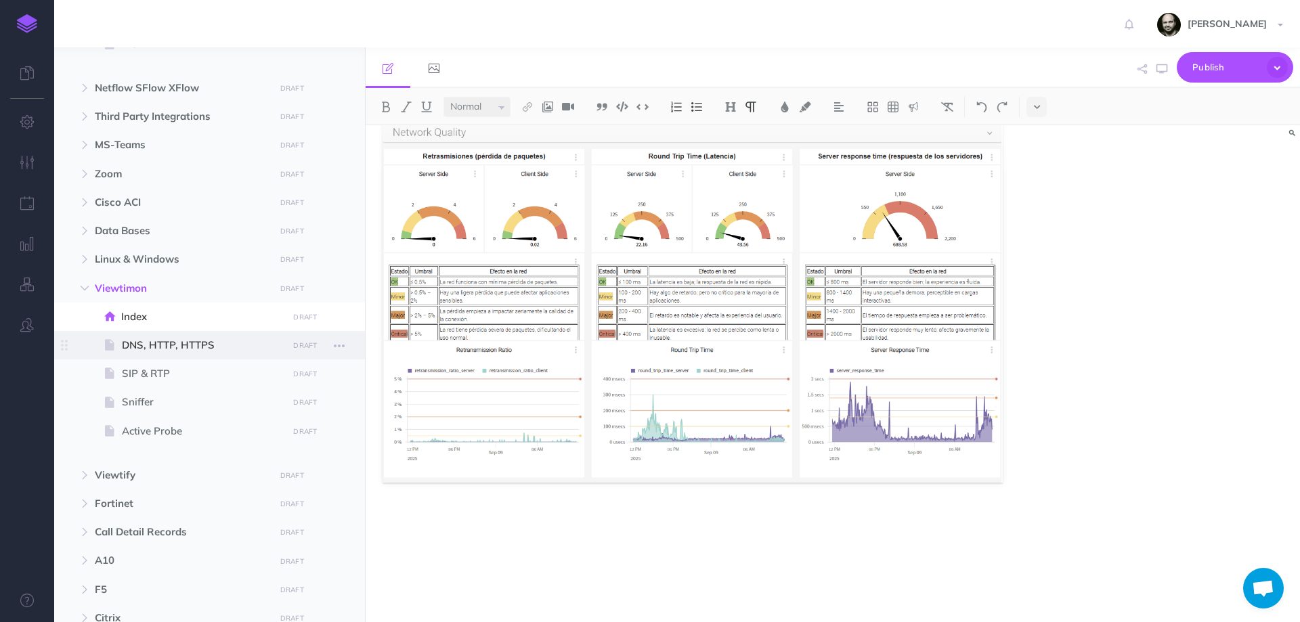
click at [175, 343] on span "DNS, HTTP, HTTPS" at bounding box center [203, 345] width 162 height 16
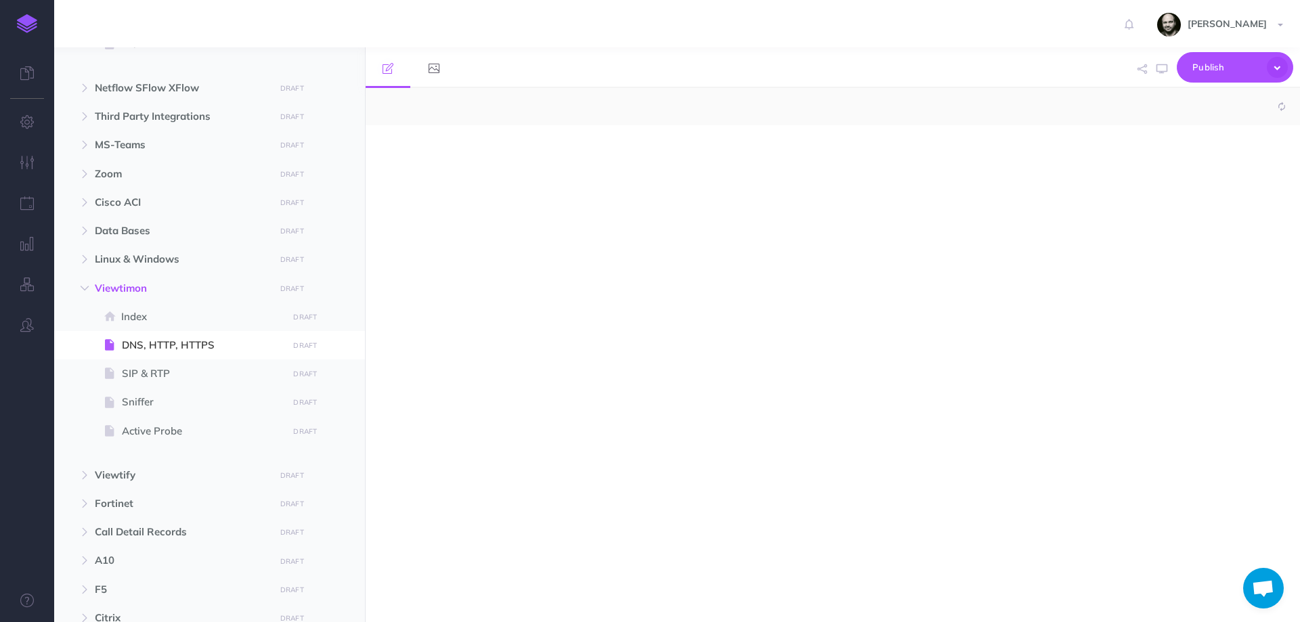
click at [654, 295] on div at bounding box center [833, 373] width 934 height 497
select select "null"
click at [661, 233] on div at bounding box center [693, 366] width 654 height 483
click at [737, 112] on img at bounding box center [730, 107] width 12 height 11
click at [735, 147] on button "H2" at bounding box center [730, 151] width 20 height 20
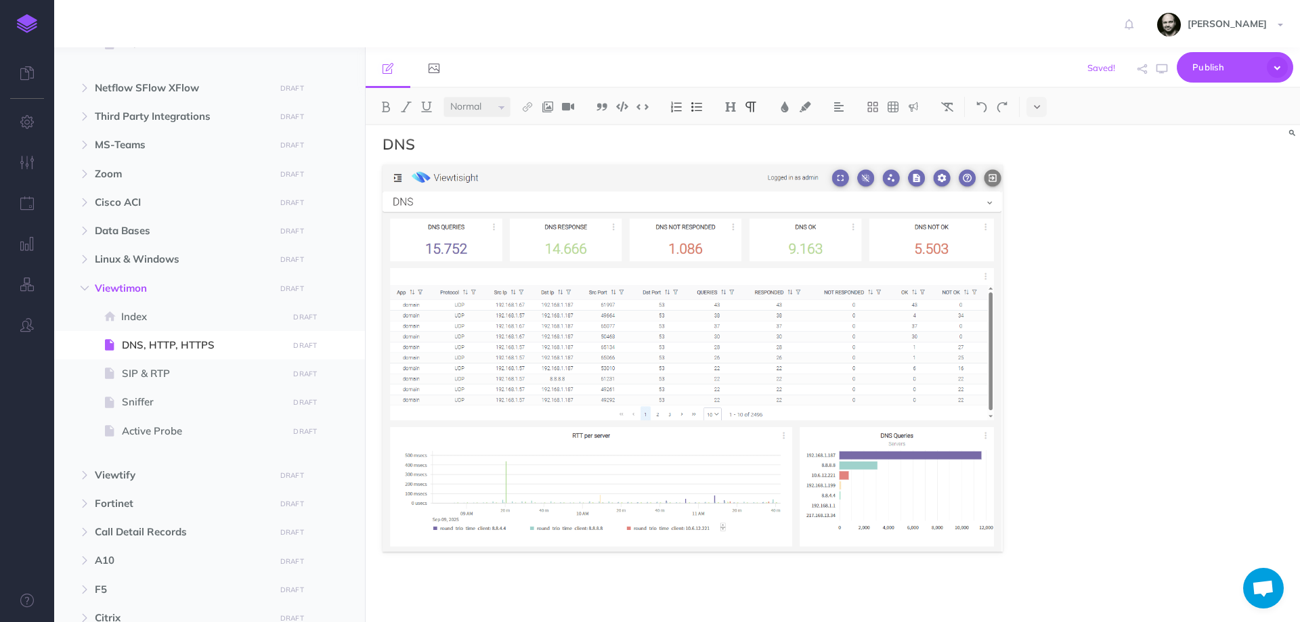
scroll to position [82, 0]
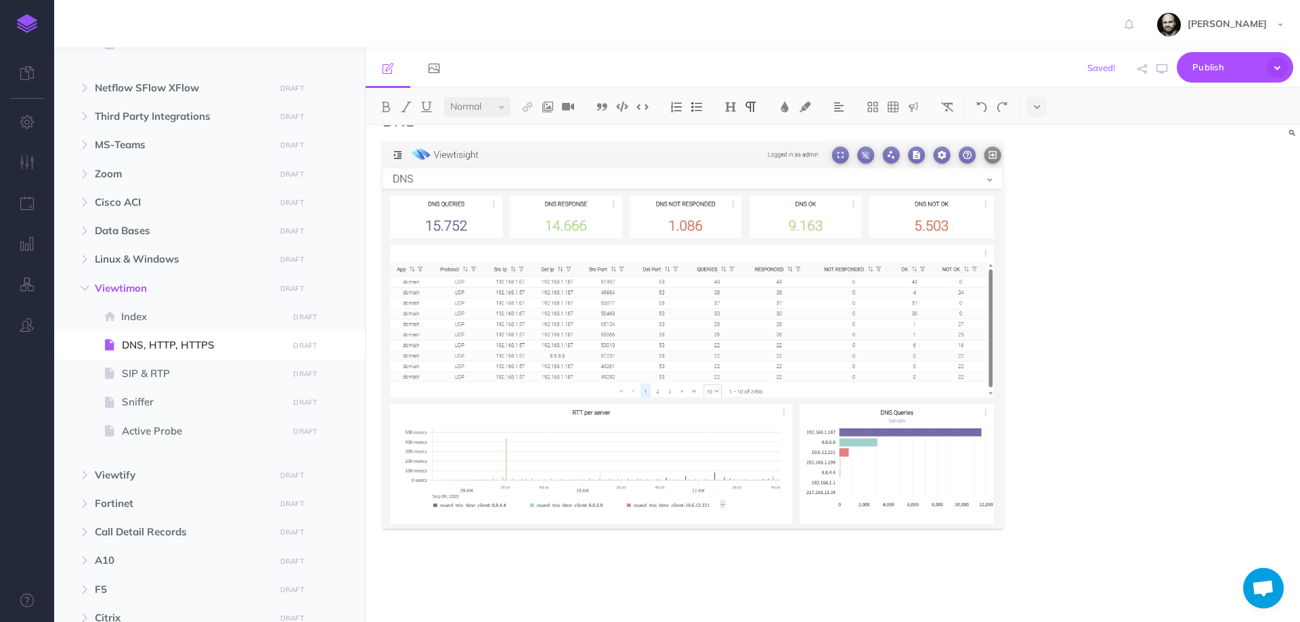
click at [1001, 474] on div "DNS" at bounding box center [833, 373] width 934 height 497
drag, startPoint x: 1019, startPoint y: 540, endPoint x: 1011, endPoint y: 554, distance: 16.4
click at [1001, 540] on div "DNS" at bounding box center [693, 332] width 654 height 579
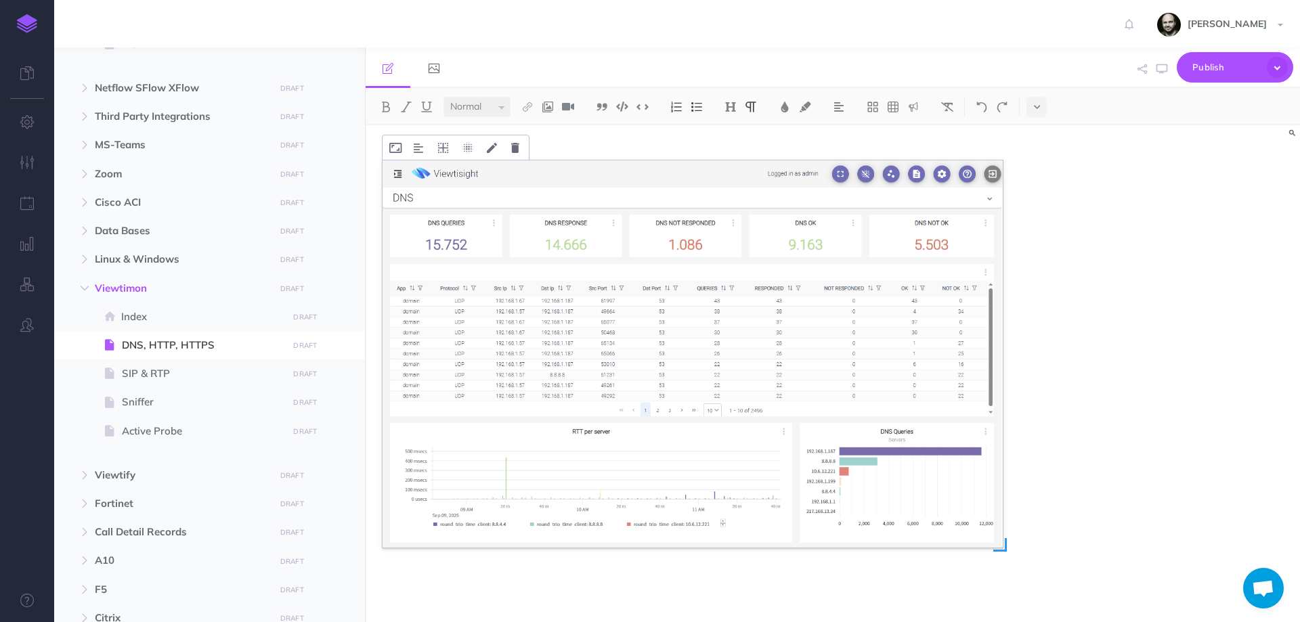
scroll to position [105, 0]
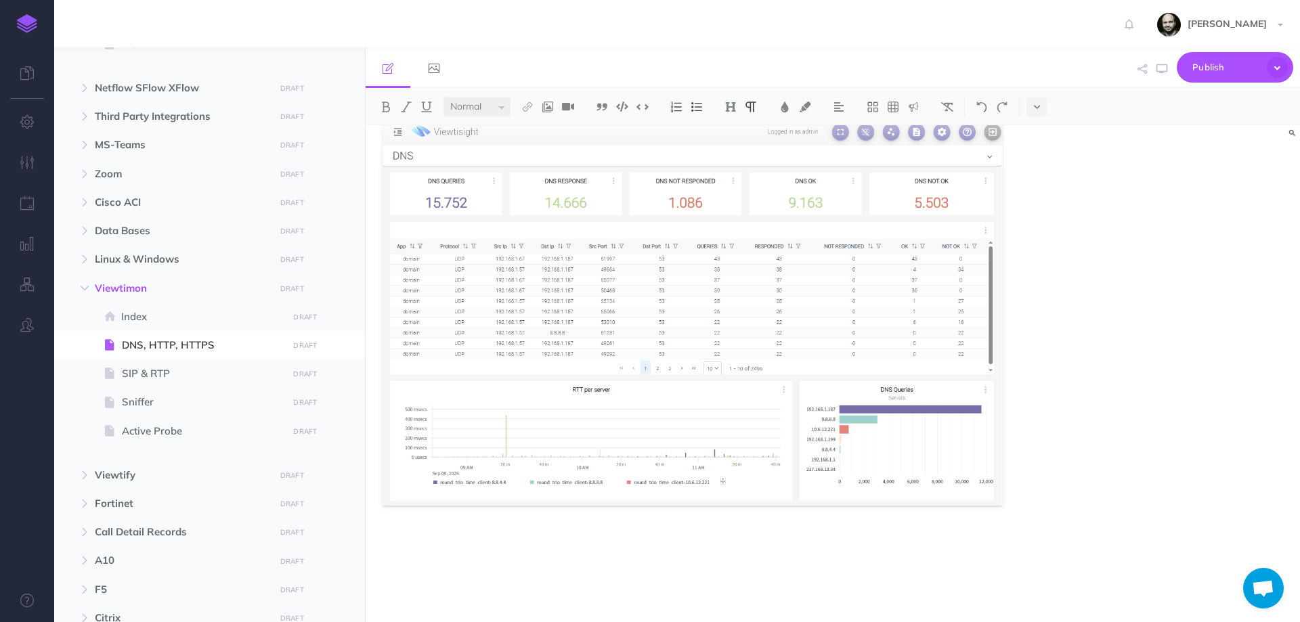
click at [1001, 494] on div "DNS" at bounding box center [833, 373] width 934 height 497
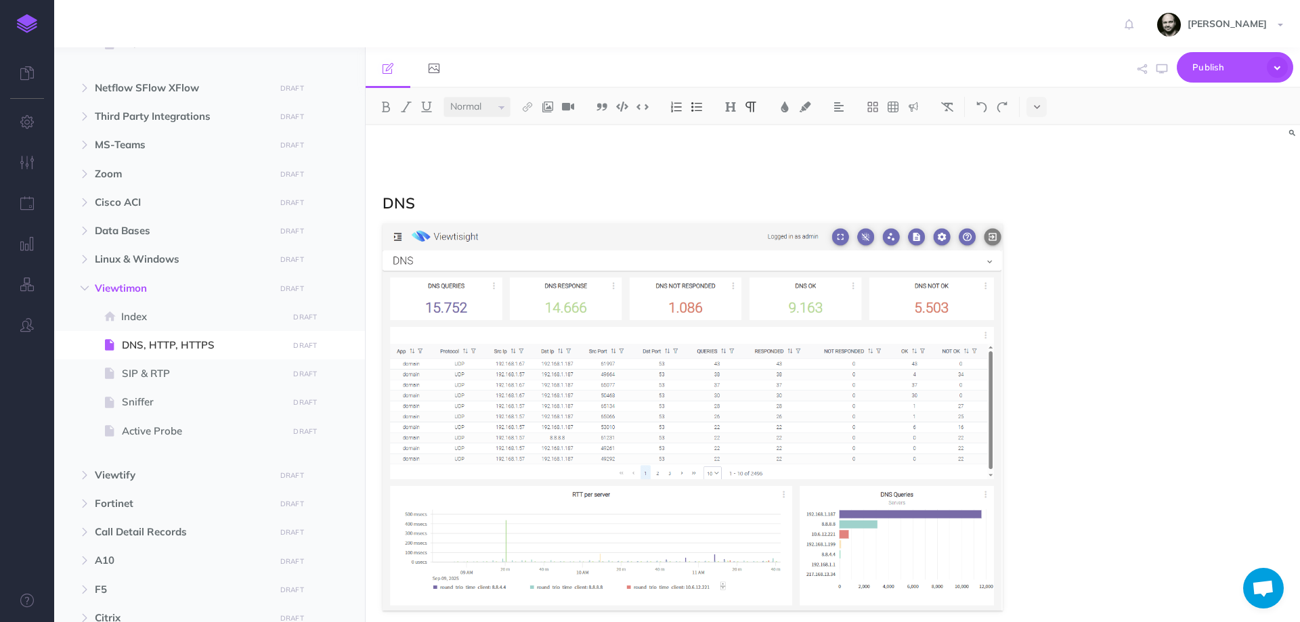
click at [947, 544] on div "DNS" at bounding box center [693, 426] width 654 height 602
click at [1001, 540] on div "DNS" at bounding box center [833, 373] width 934 height 497
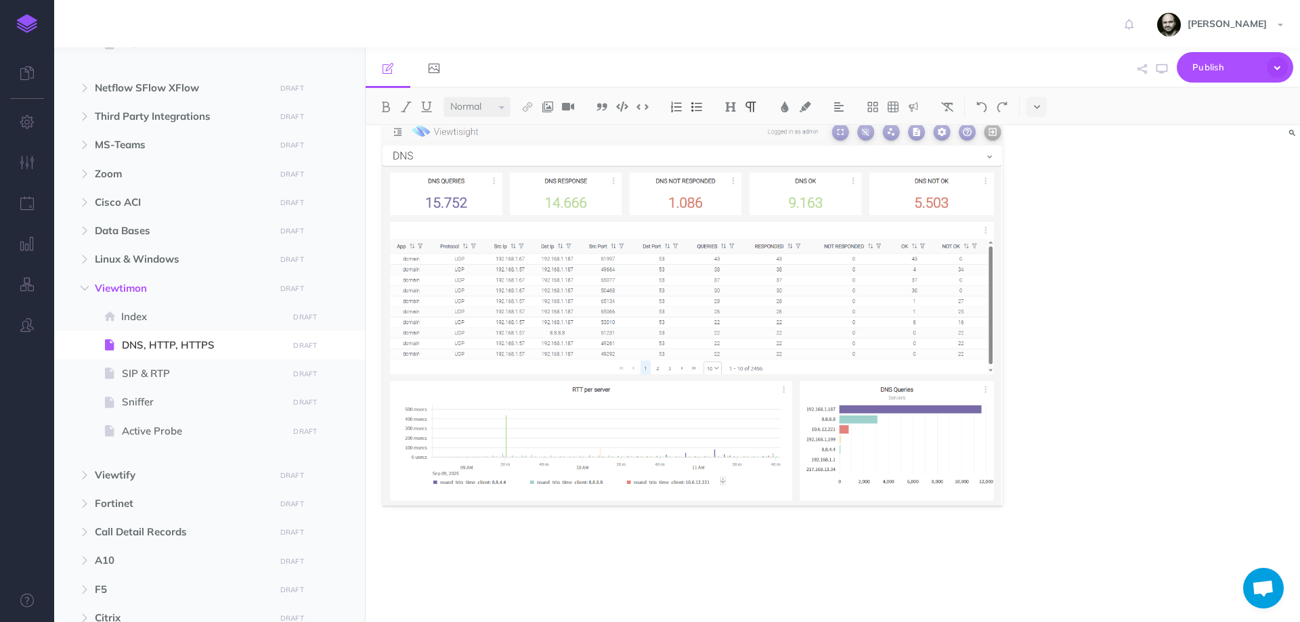
click at [951, 531] on div "DNS" at bounding box center [693, 321] width 654 height 602
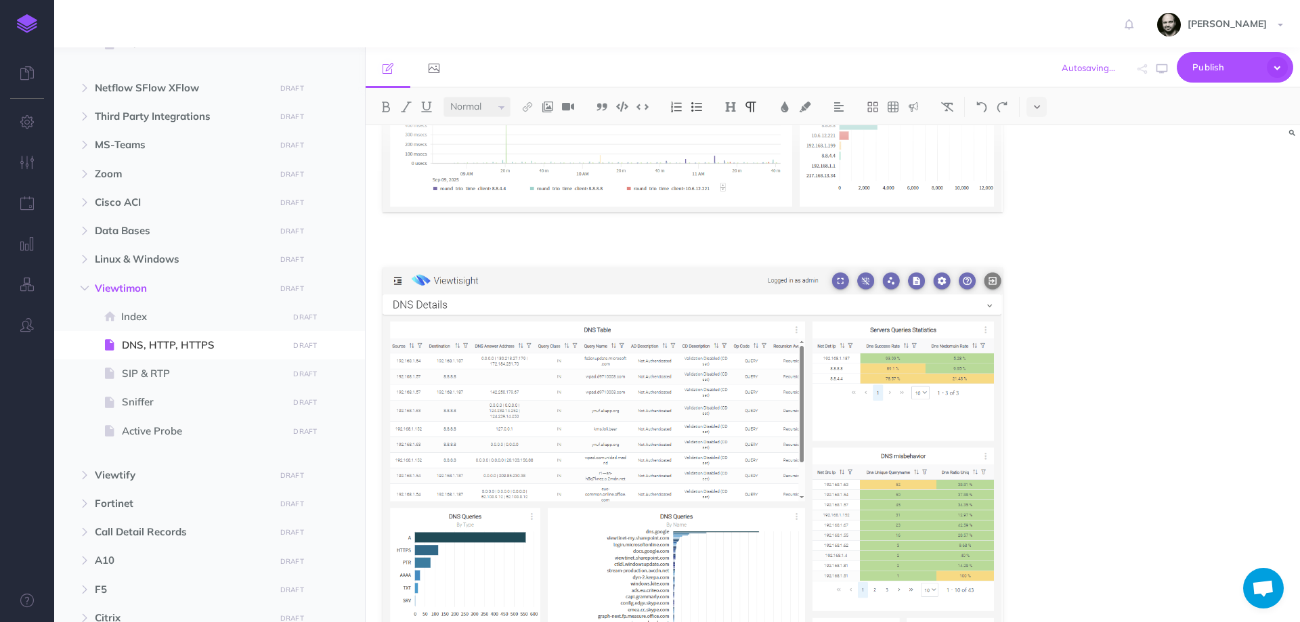
scroll to position [548, 0]
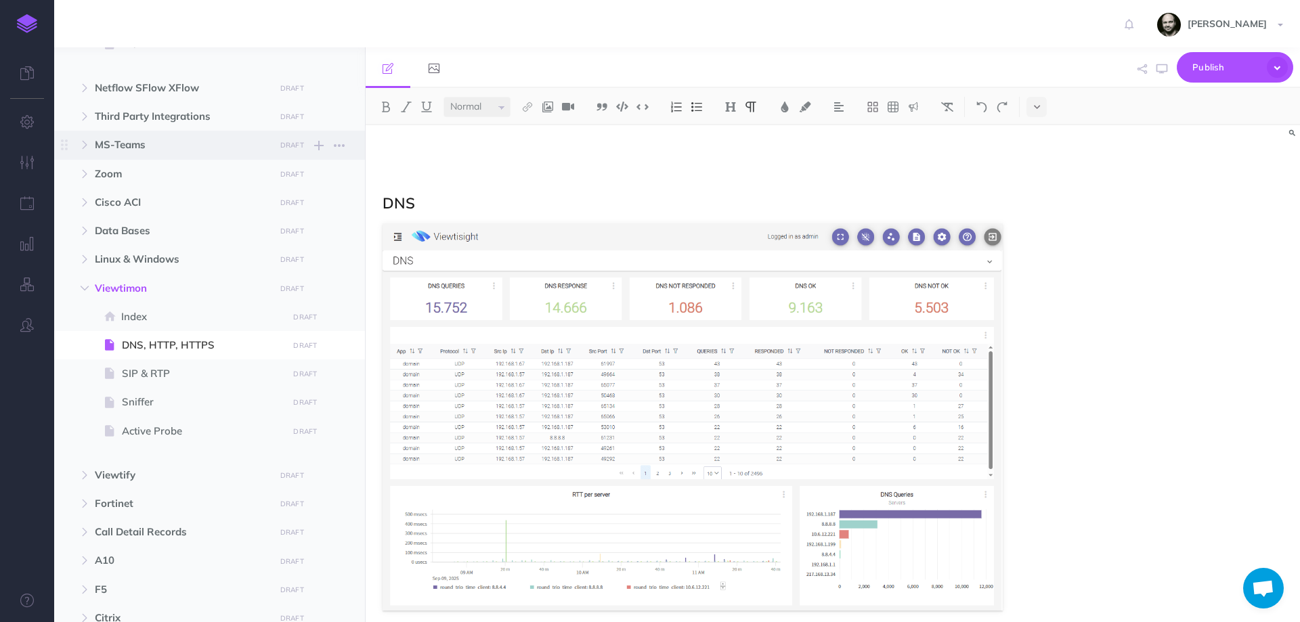
click at [170, 144] on span "MS-Teams" at bounding box center [181, 145] width 172 height 16
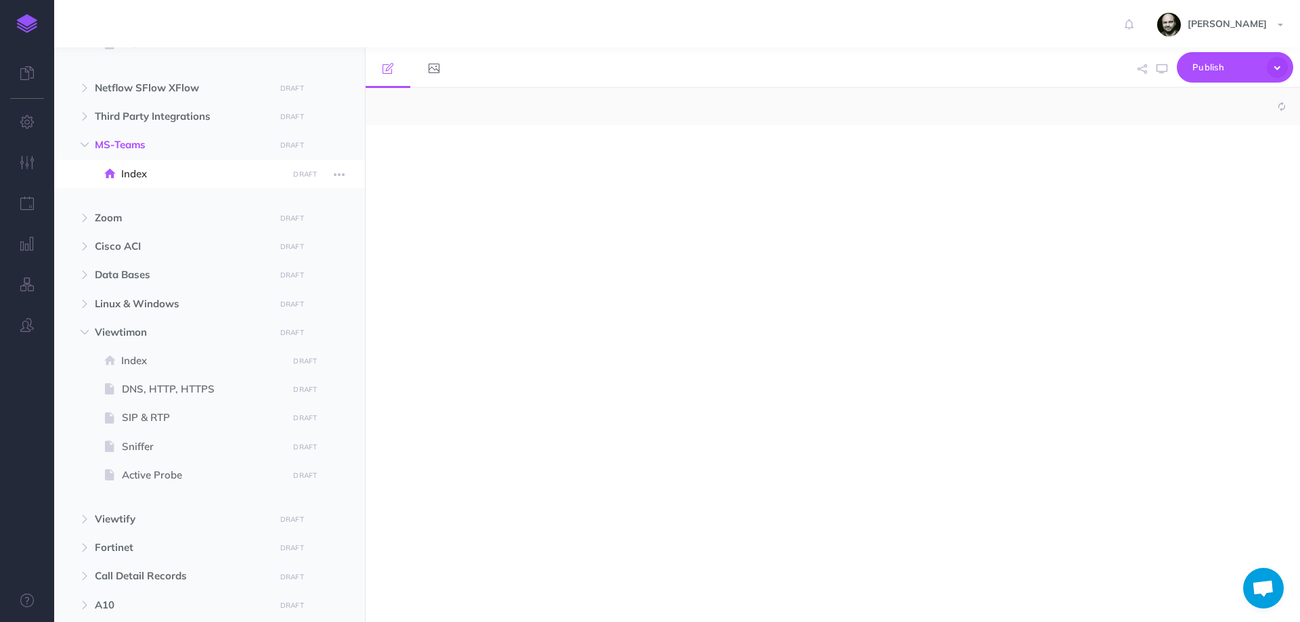
select select "null"
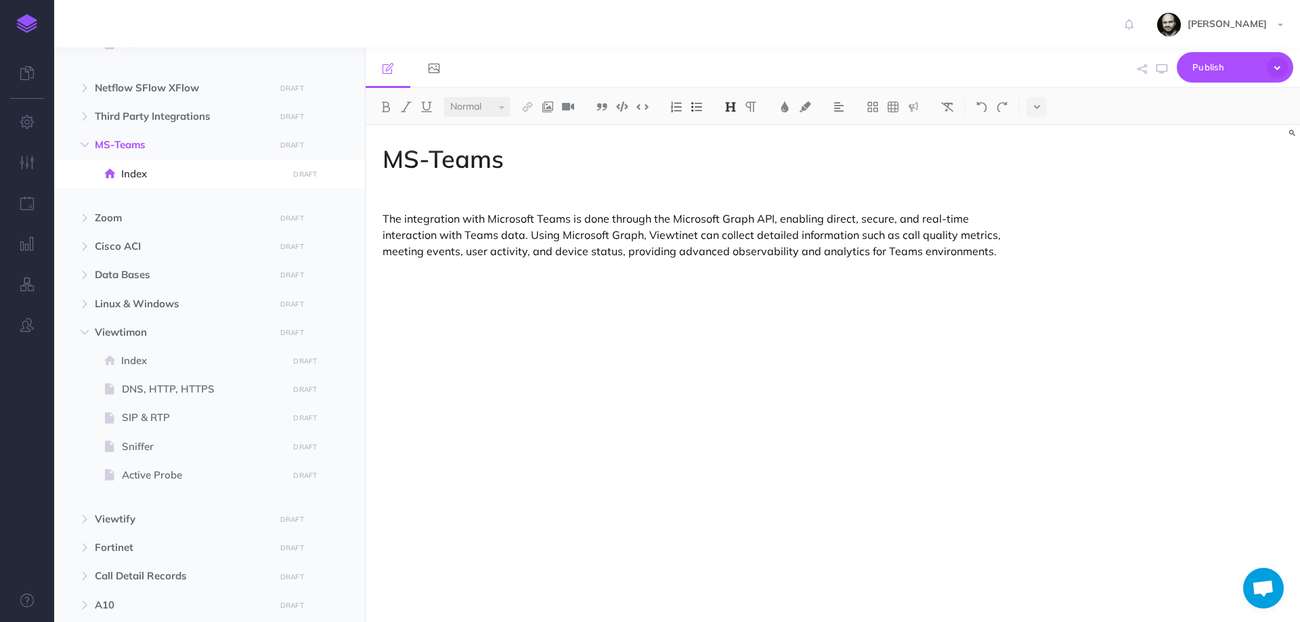
click at [617, 328] on p at bounding box center [693, 320] width 620 height 16
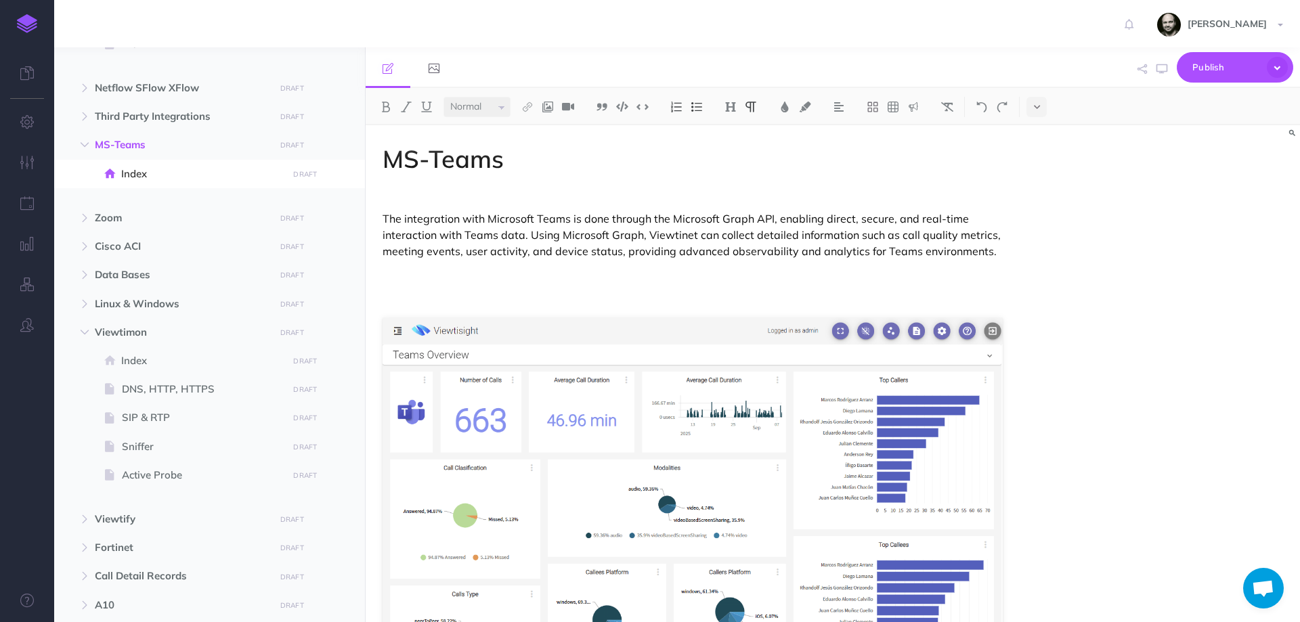
click at [564, 328] on figure at bounding box center [693, 512] width 620 height 388
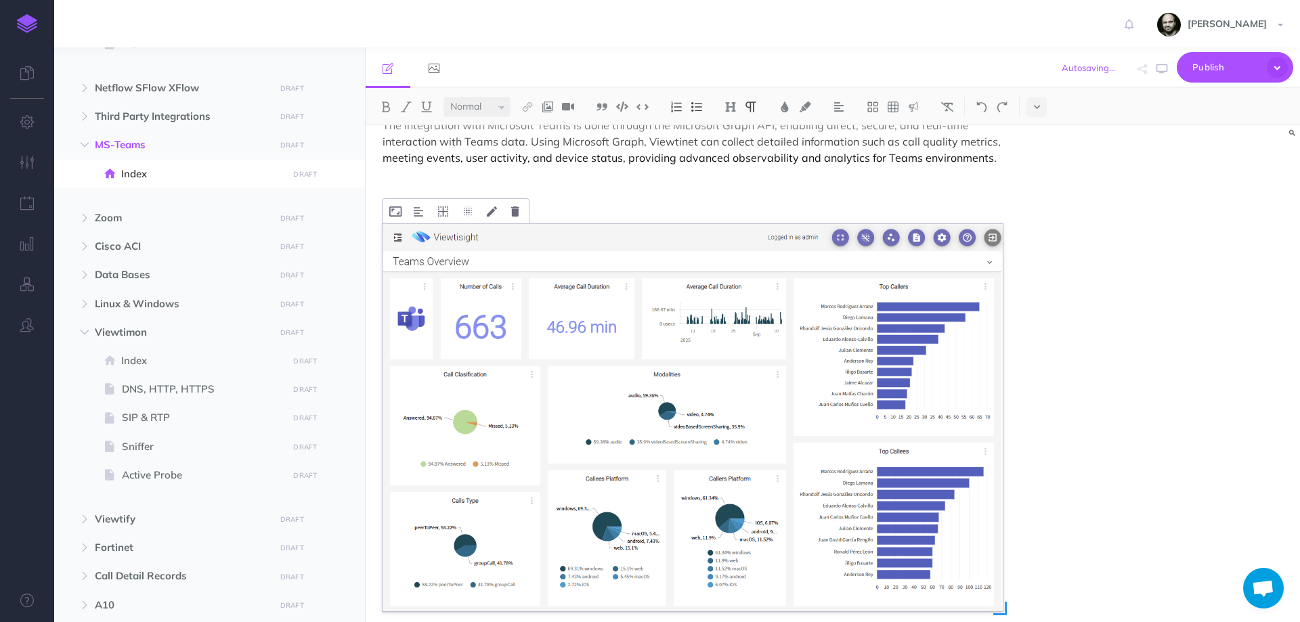
scroll to position [153, 0]
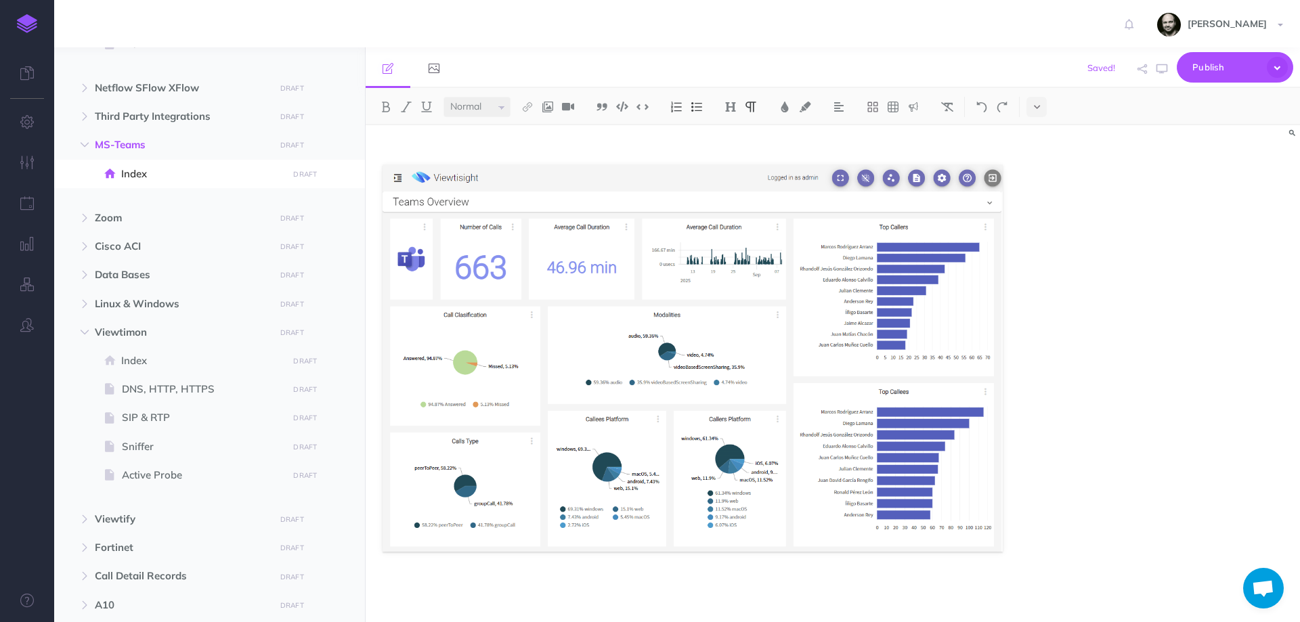
click at [1001, 547] on div "MS-Teams The integration with Microsoft Teams is done through the Microsoft Gra…" at bounding box center [833, 373] width 934 height 497
click at [1001, 519] on div "MS-Teams The integration with Microsoft Teams is done through the Microsoft Gra…" at bounding box center [693, 297] width 654 height 650
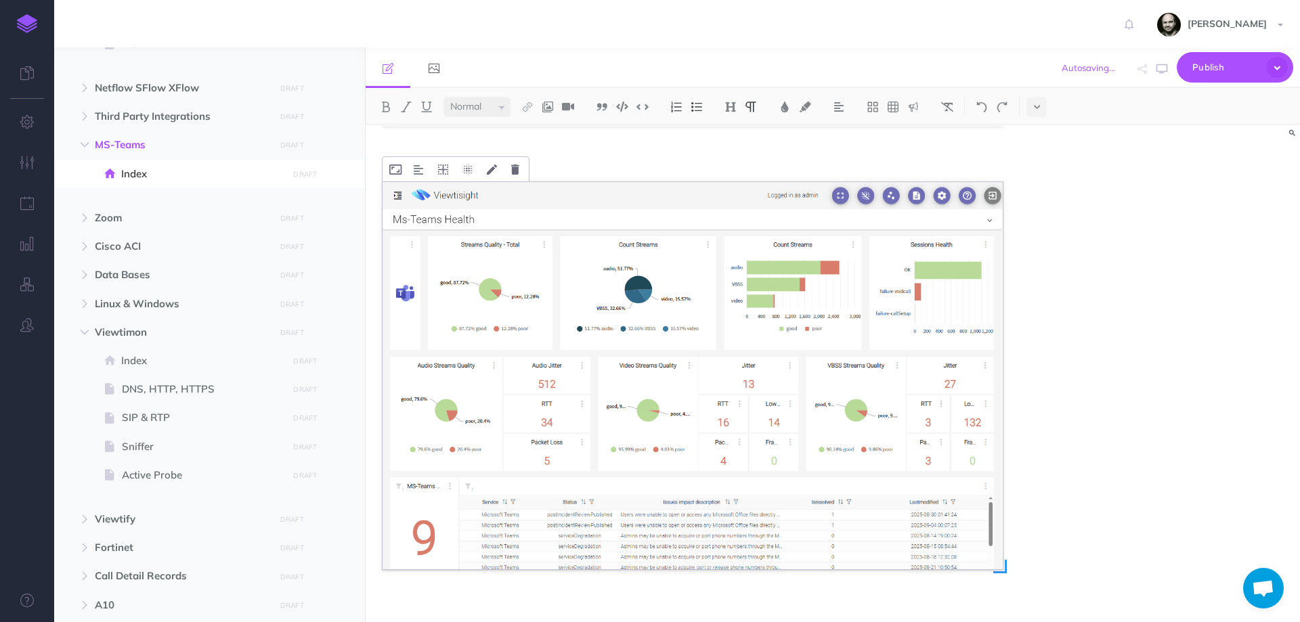
scroll to position [626, 0]
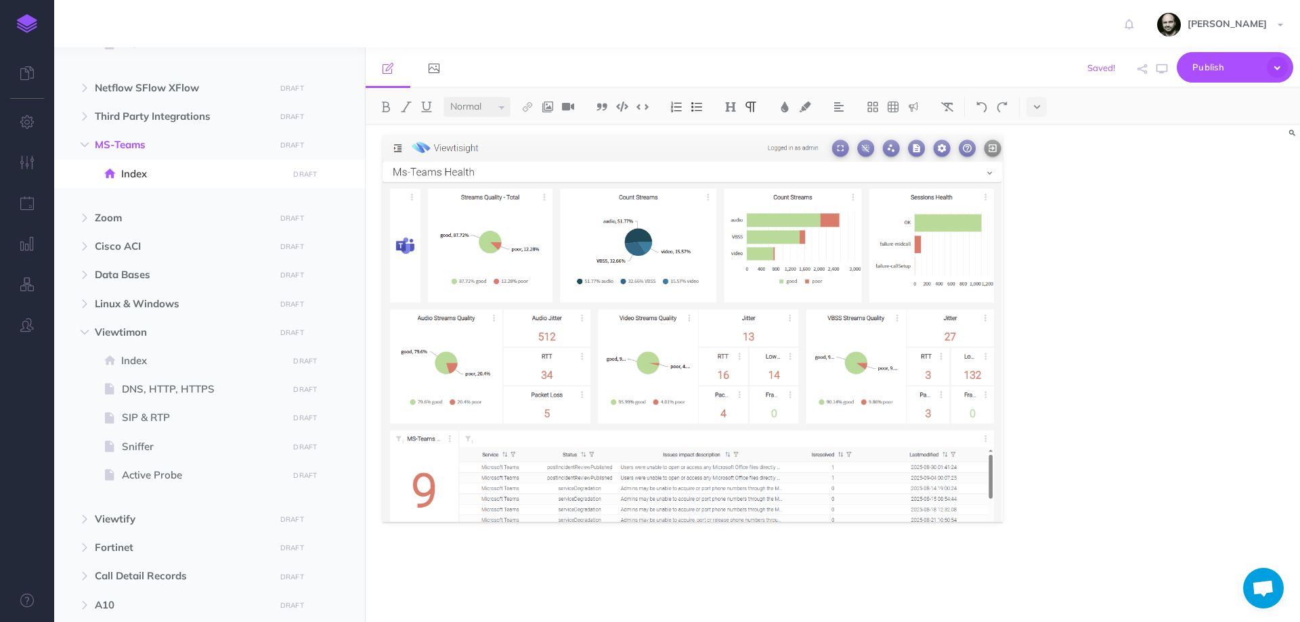
click at [1001, 494] on div "MS-Teams The integration with Microsoft Teams is done through the Microsoft Gra…" at bounding box center [833, 373] width 934 height 497
click at [1001, 517] on div "MS-Teams The integration with Microsoft Teams is done through the Microsoft Gra…" at bounding box center [833, 373] width 934 height 497
click at [713, 578] on div "MS-Teams The integration with Microsoft Teams is done through the Microsoft Gra…" at bounding box center [693, 69] width 654 height 1139
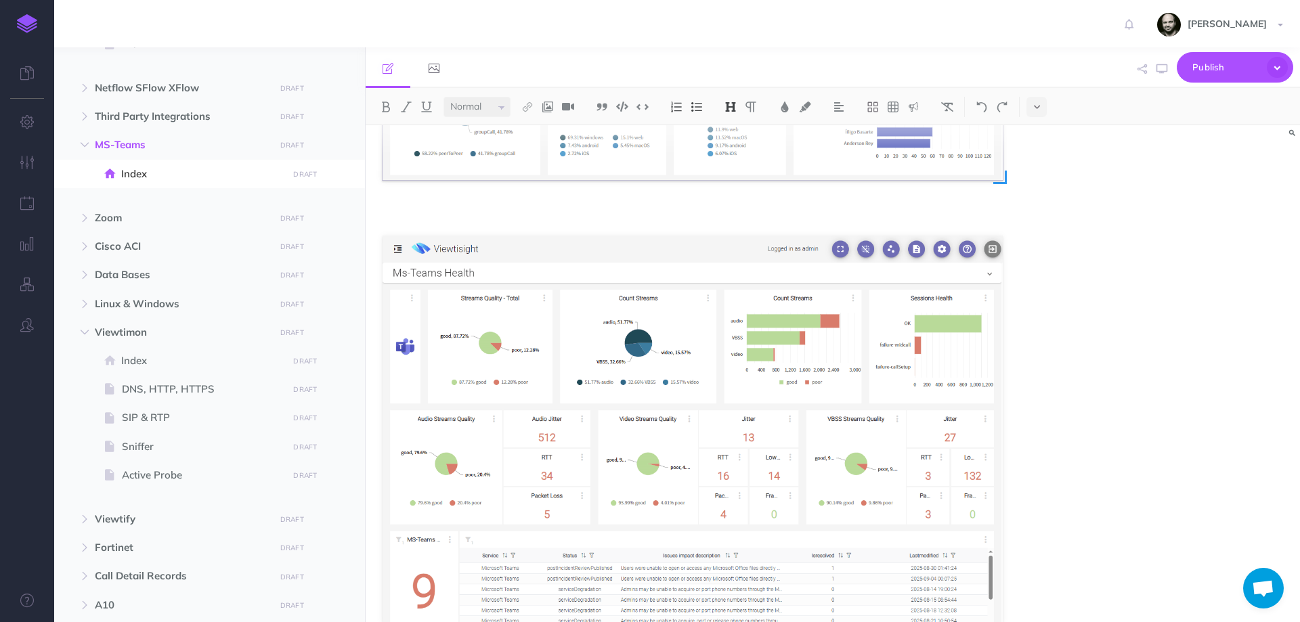
scroll to position [642, 0]
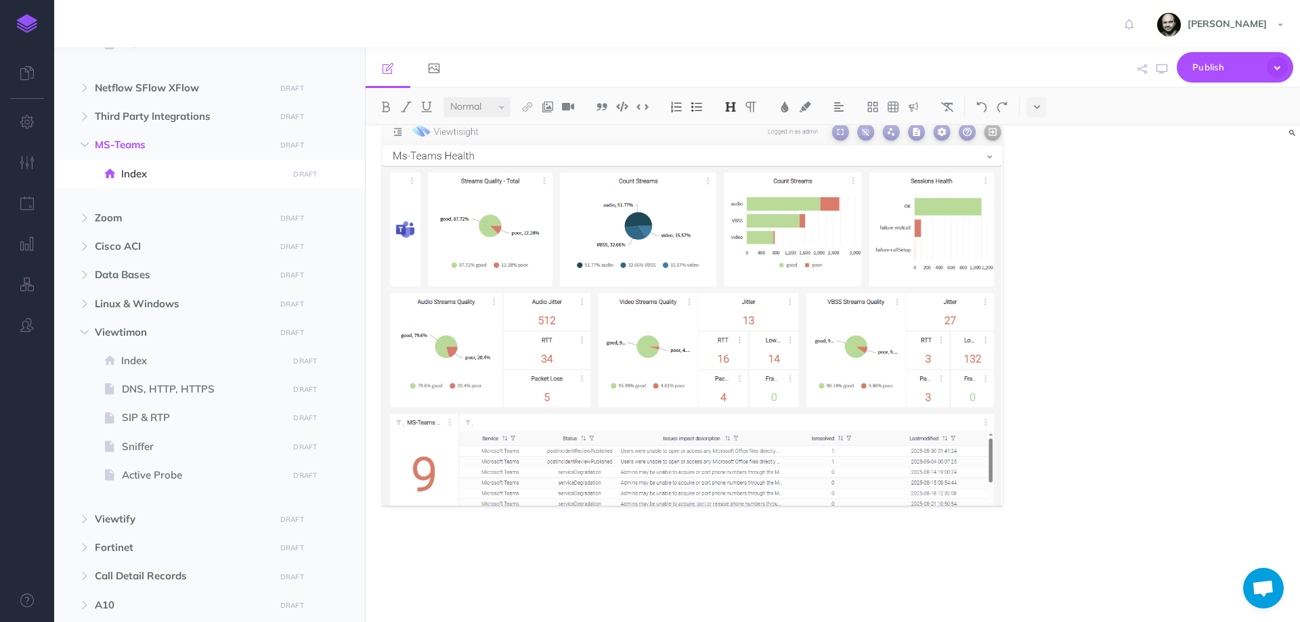
click at [544, 590] on p at bounding box center [693, 587] width 620 height 16
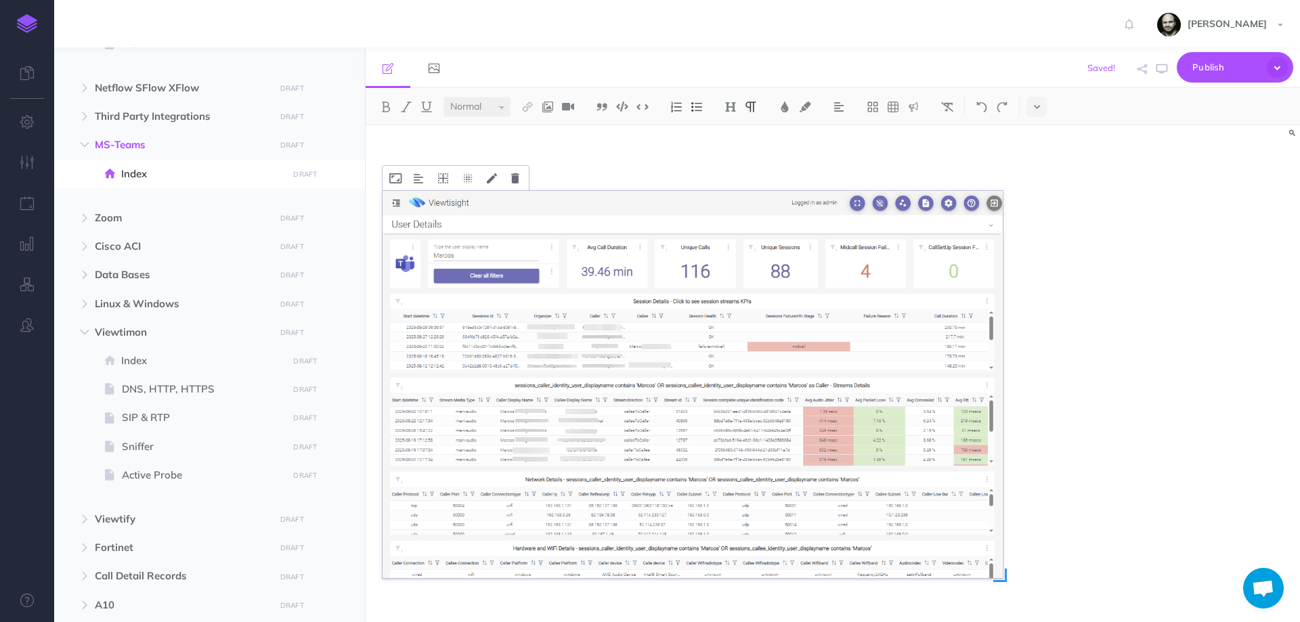
scroll to position [1062, 0]
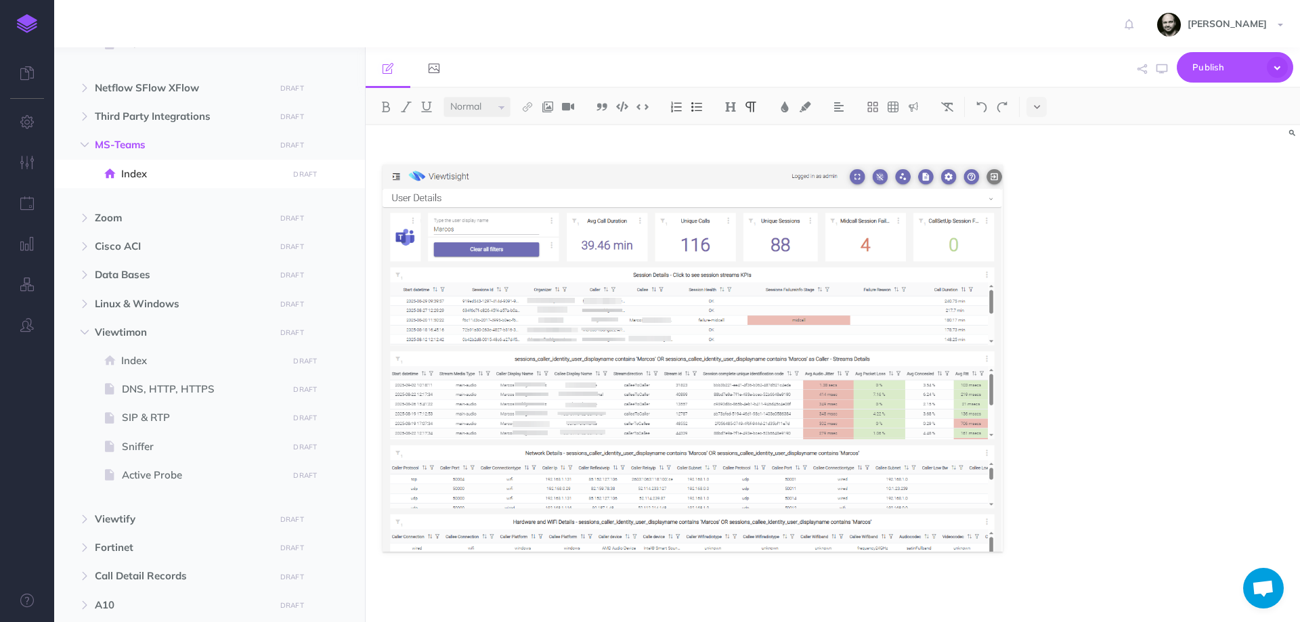
click at [551, 592] on p at bounding box center [693, 587] width 620 height 16
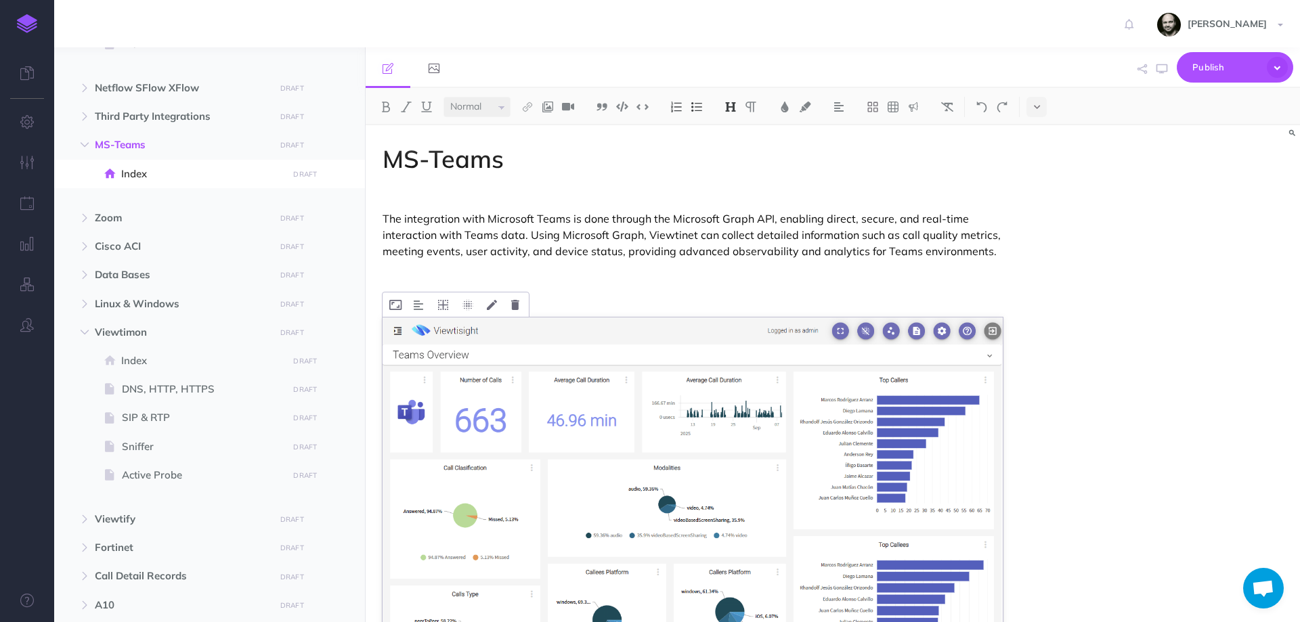
click at [563, 597] on img at bounding box center [693, 512] width 620 height 388
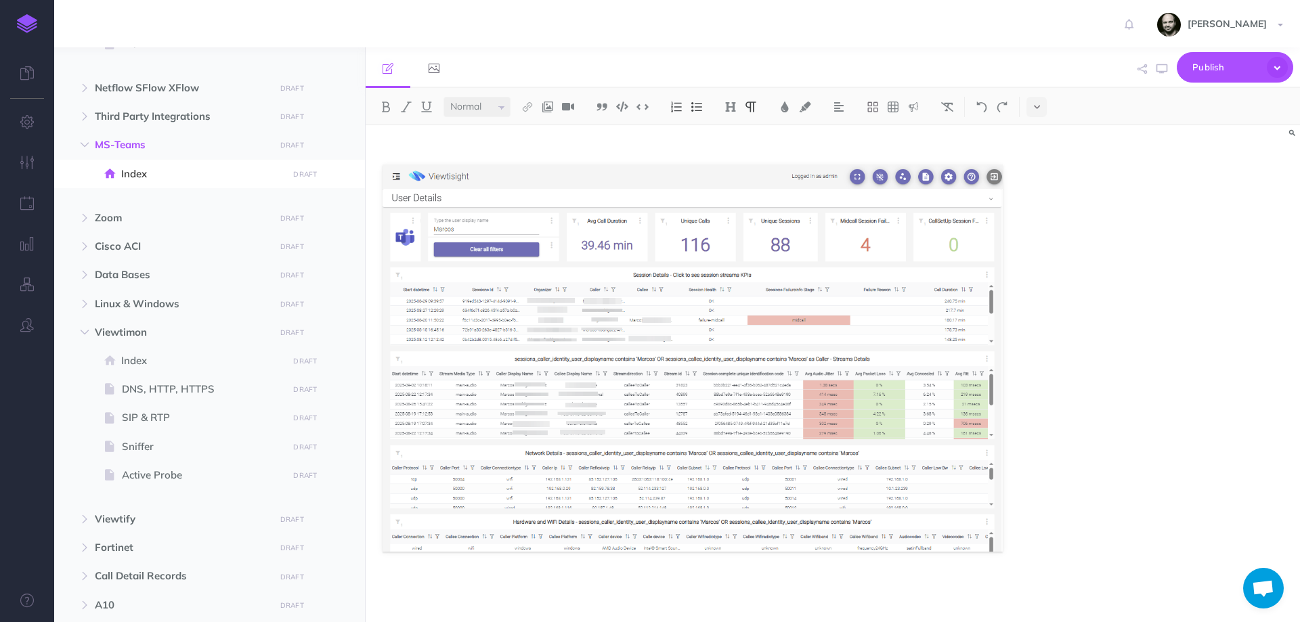
click at [506, 585] on p at bounding box center [693, 587] width 620 height 16
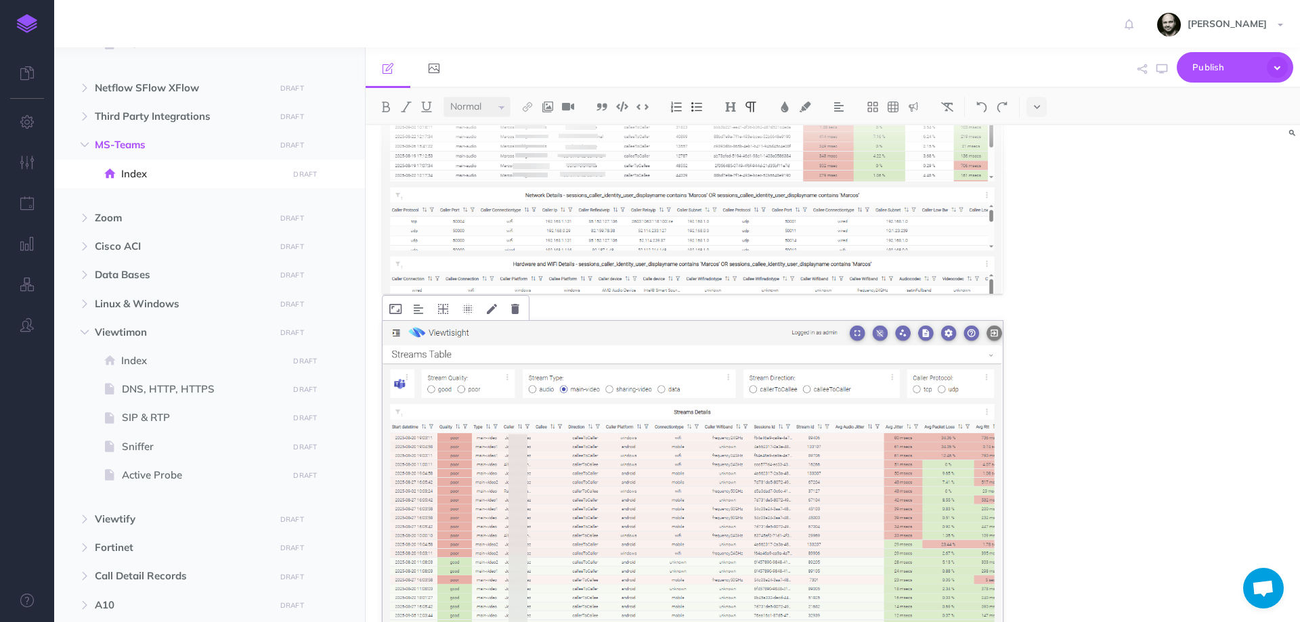
scroll to position [1332, 0]
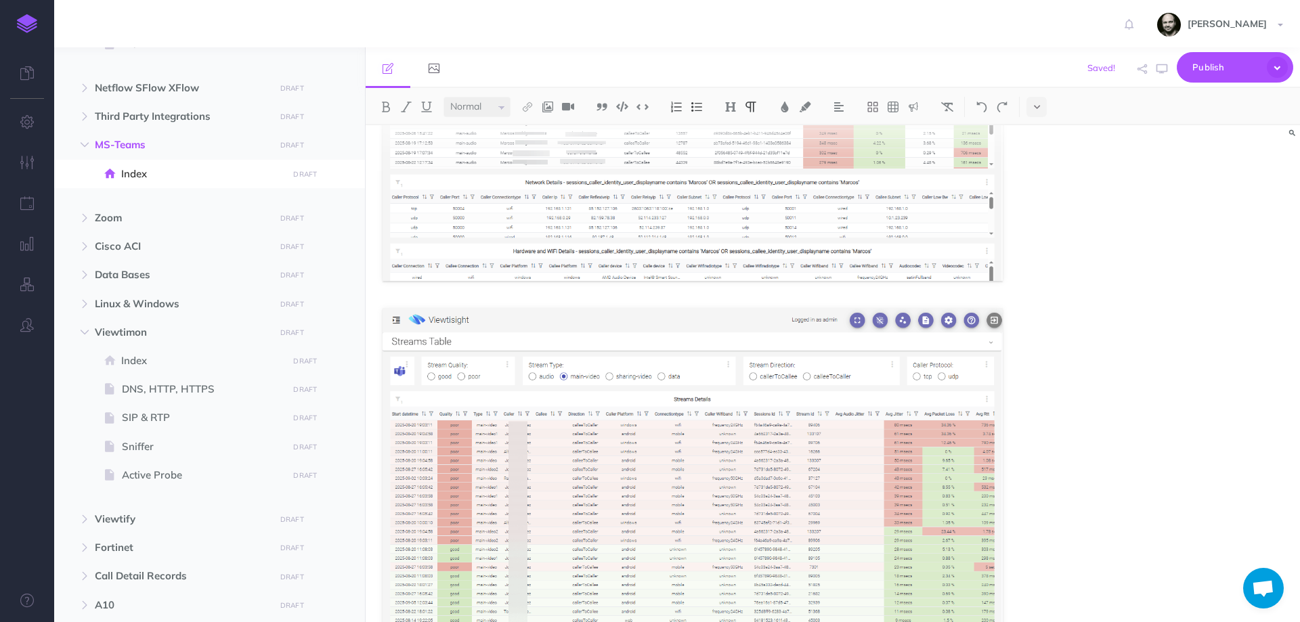
click at [1001, 293] on div "MS-Teams The integration with Microsoft Teams is done through the Microsoft Gra…" at bounding box center [833, 373] width 934 height 497
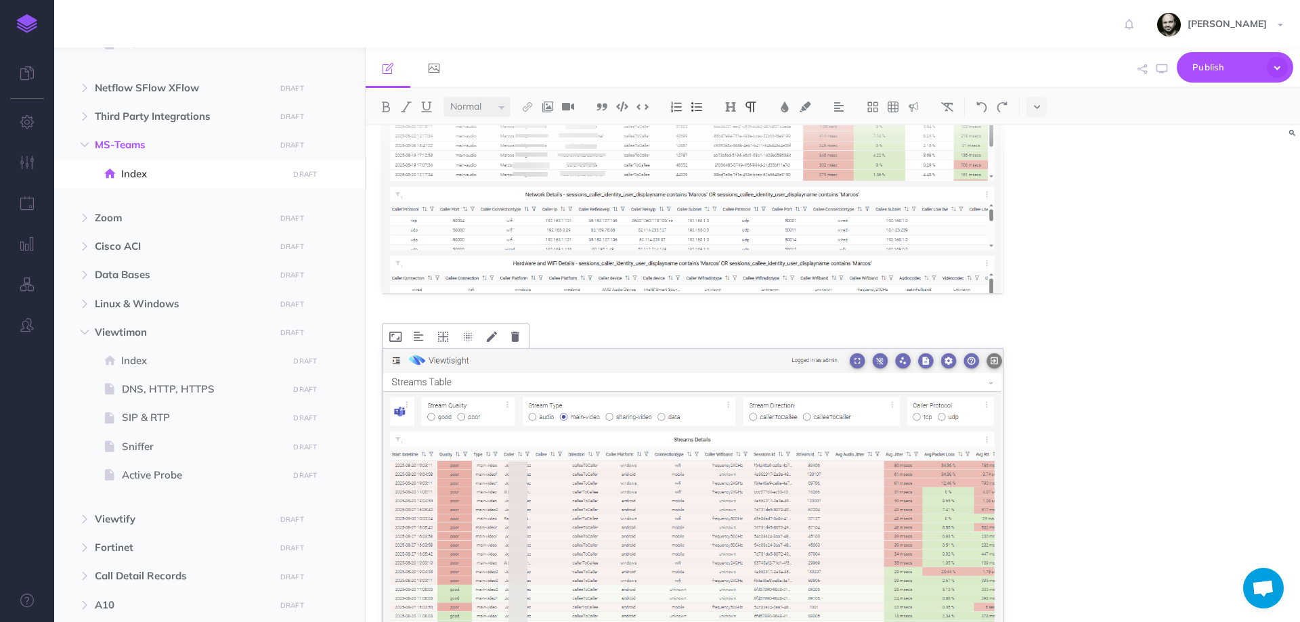
scroll to position [1504, 0]
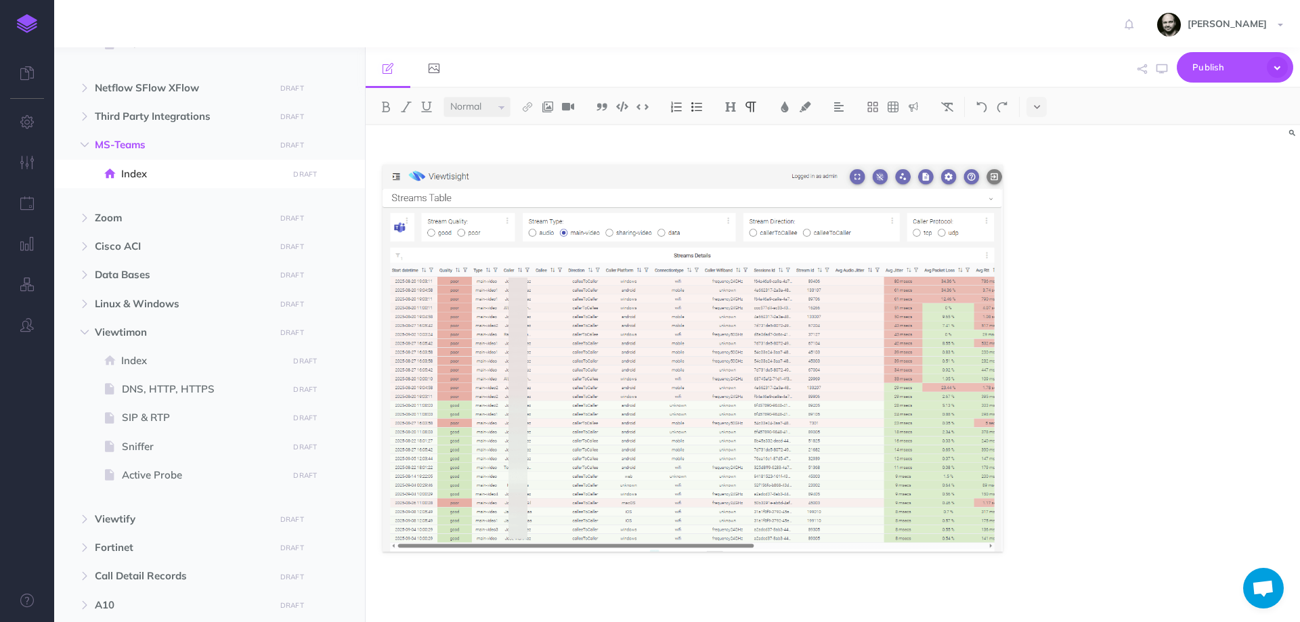
click at [532, 586] on p at bounding box center [693, 587] width 620 height 16
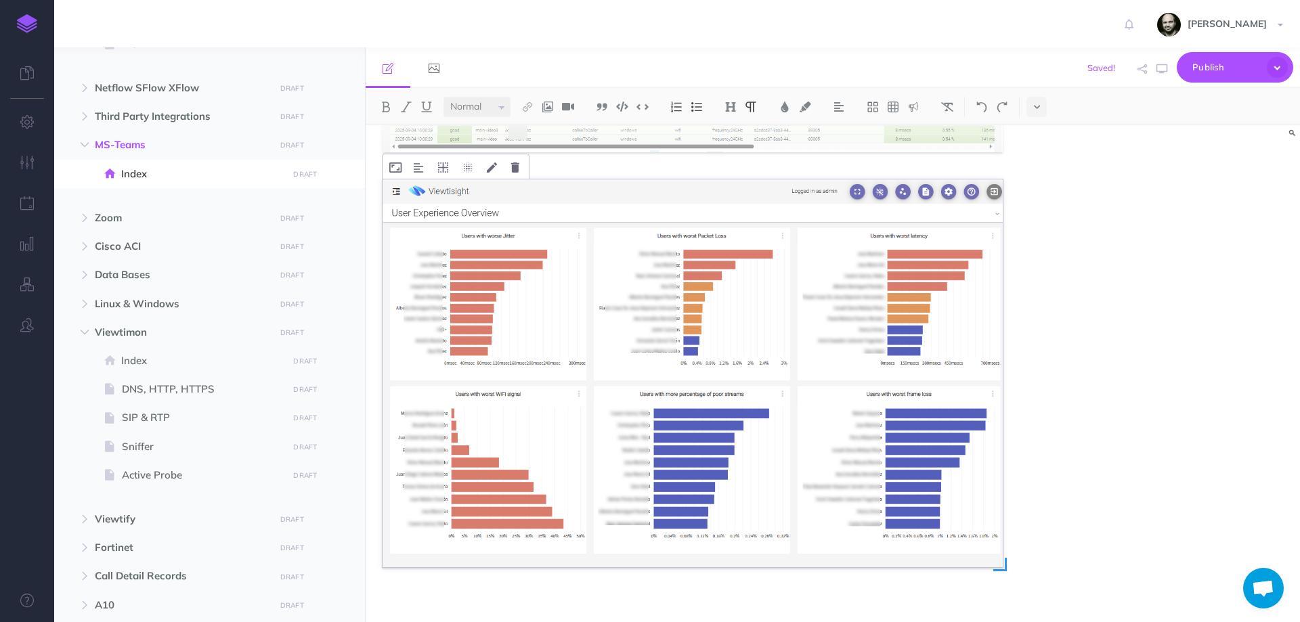
scroll to position [1919, 0]
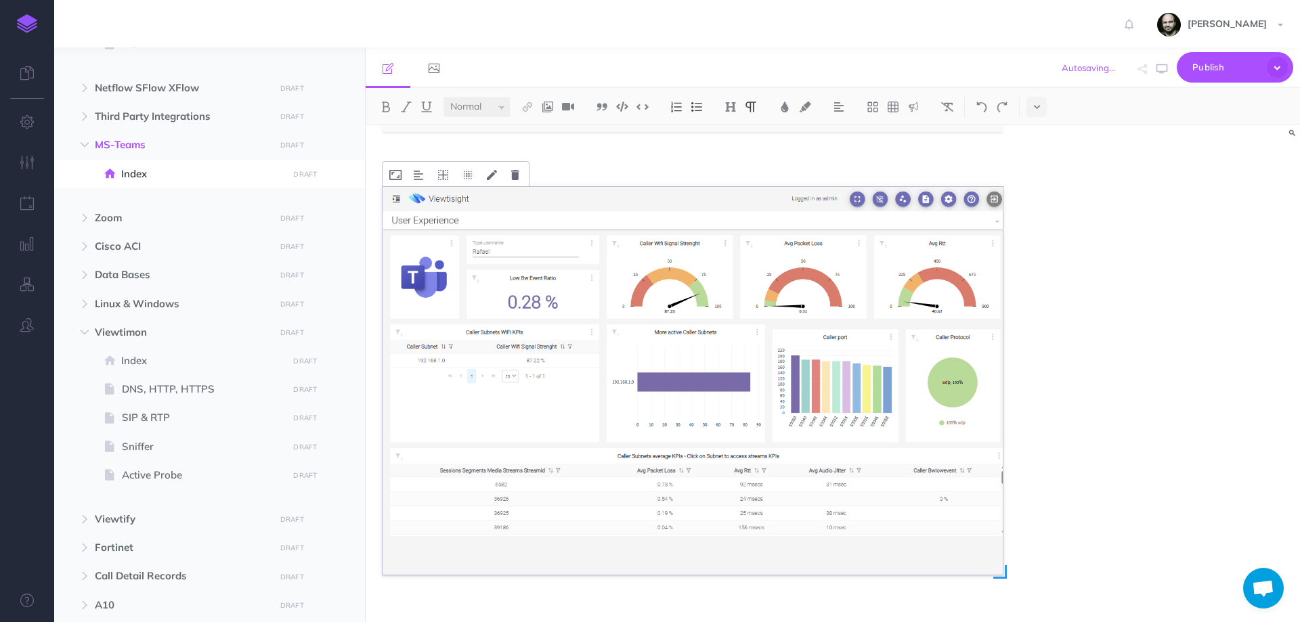
scroll to position [2362, 0]
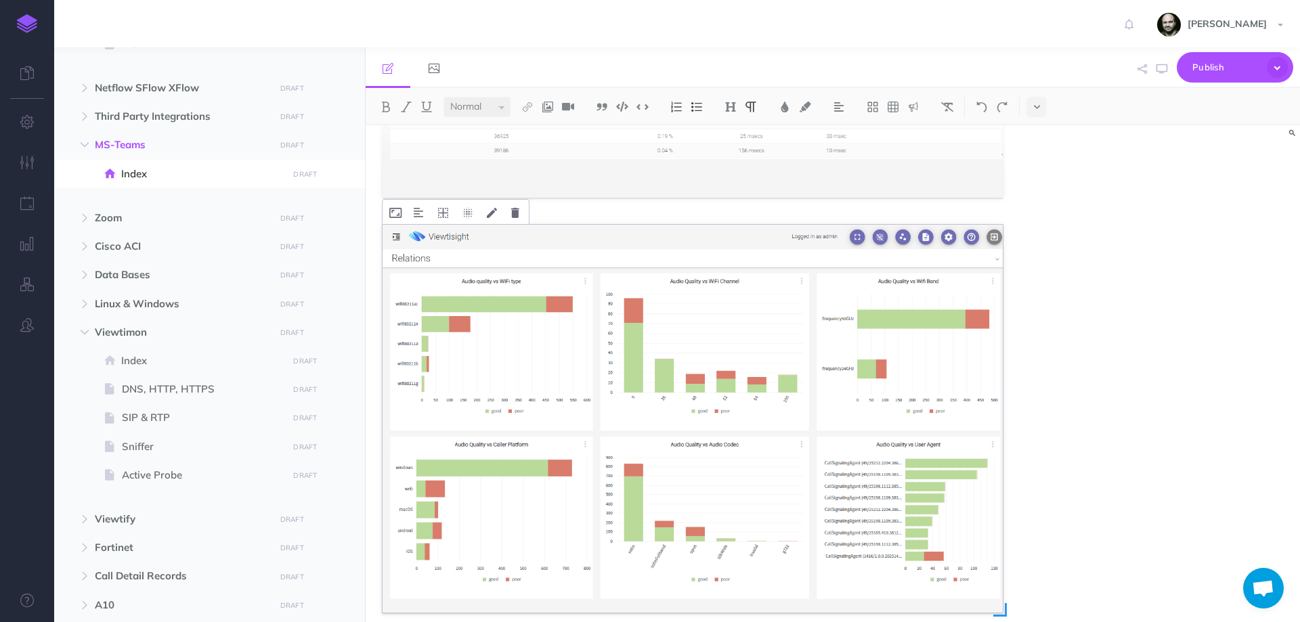
scroll to position [2777, 0]
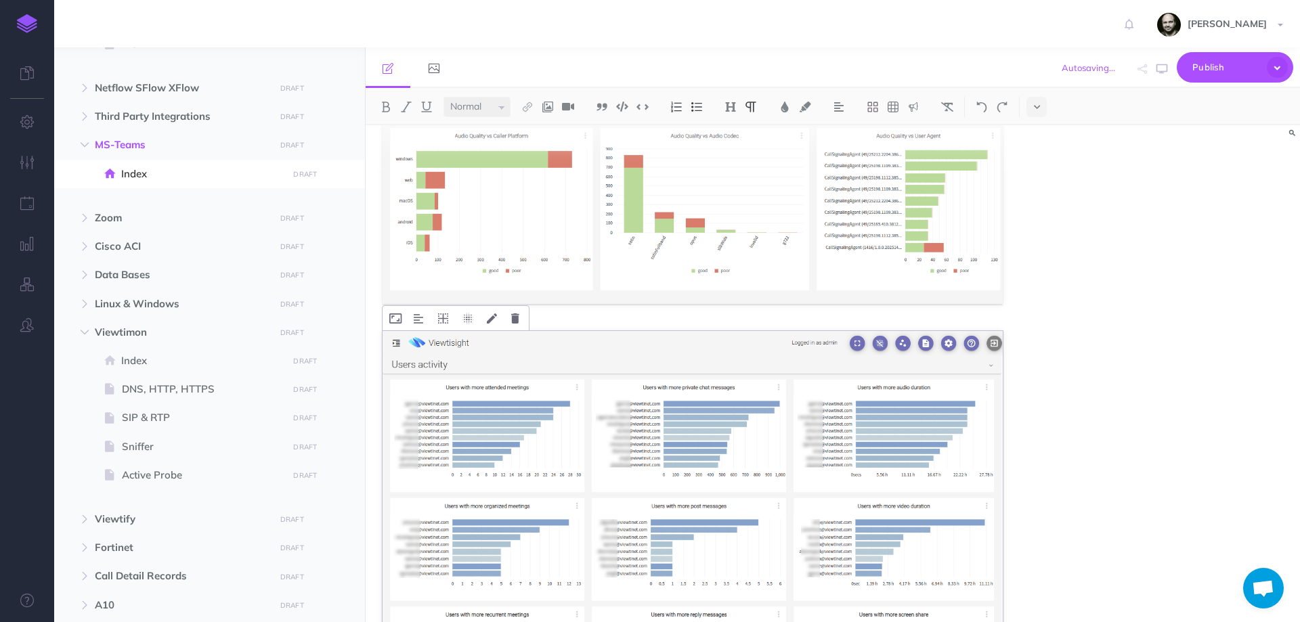
scroll to position [3192, 0]
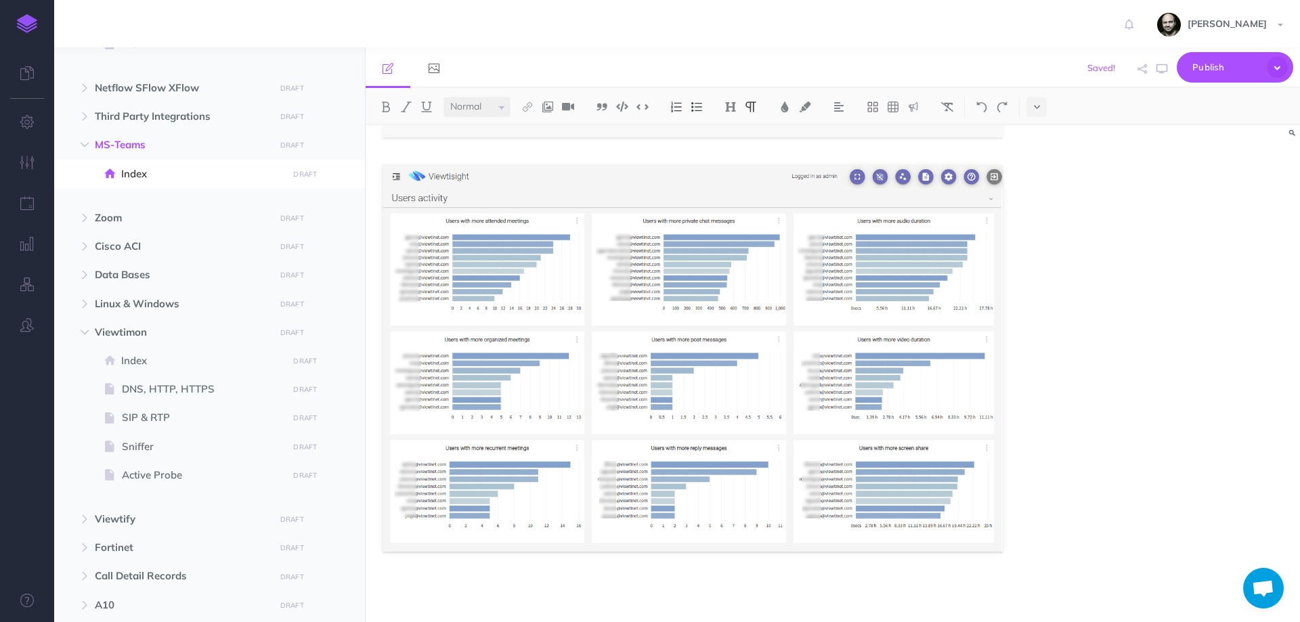
click at [1001, 549] on div "MS-Teams The integration with Microsoft Teams is done through the Microsoft Gra…" at bounding box center [833, 373] width 934 height 497
click at [685, 581] on p at bounding box center [693, 587] width 620 height 16
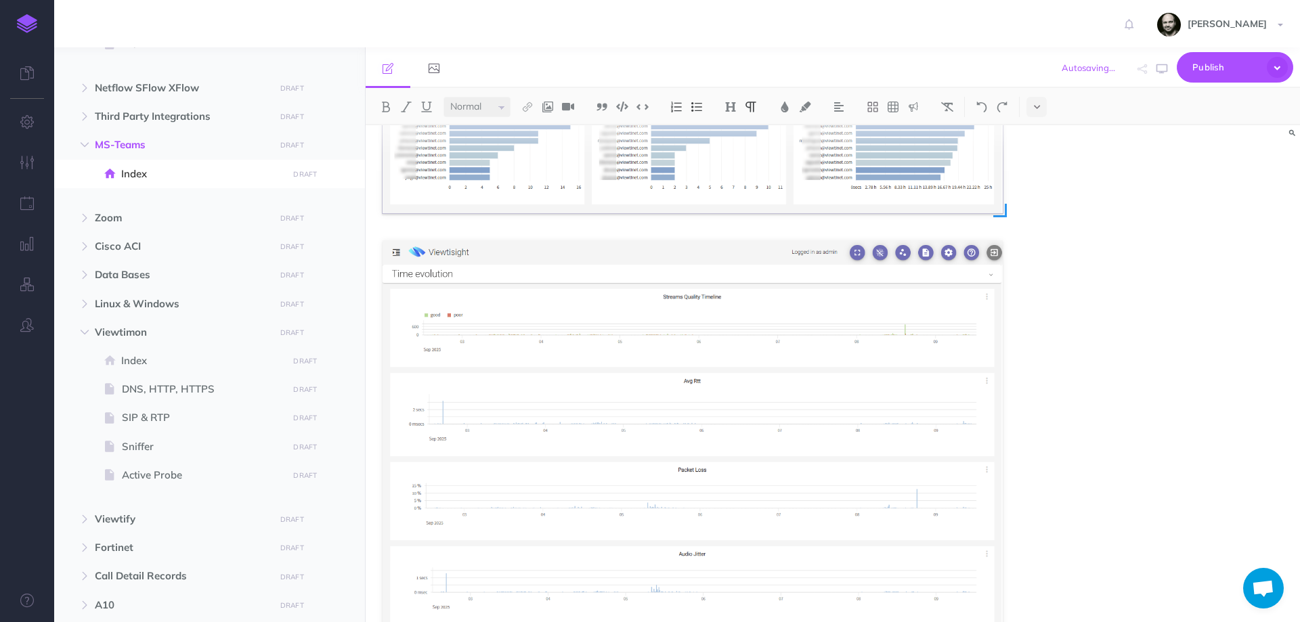
scroll to position [3553, 0]
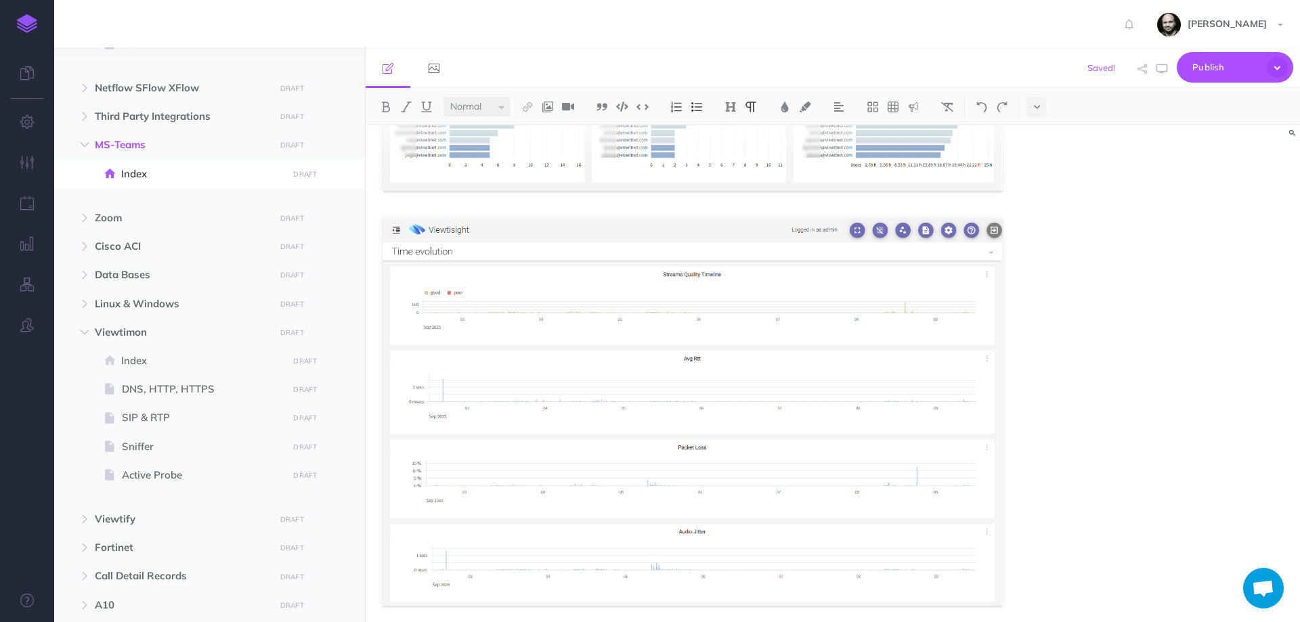
click at [1001, 590] on div "MS-Teams The integration with Microsoft Teams is done through the Microsoft Gra…" at bounding box center [833, 373] width 934 height 497
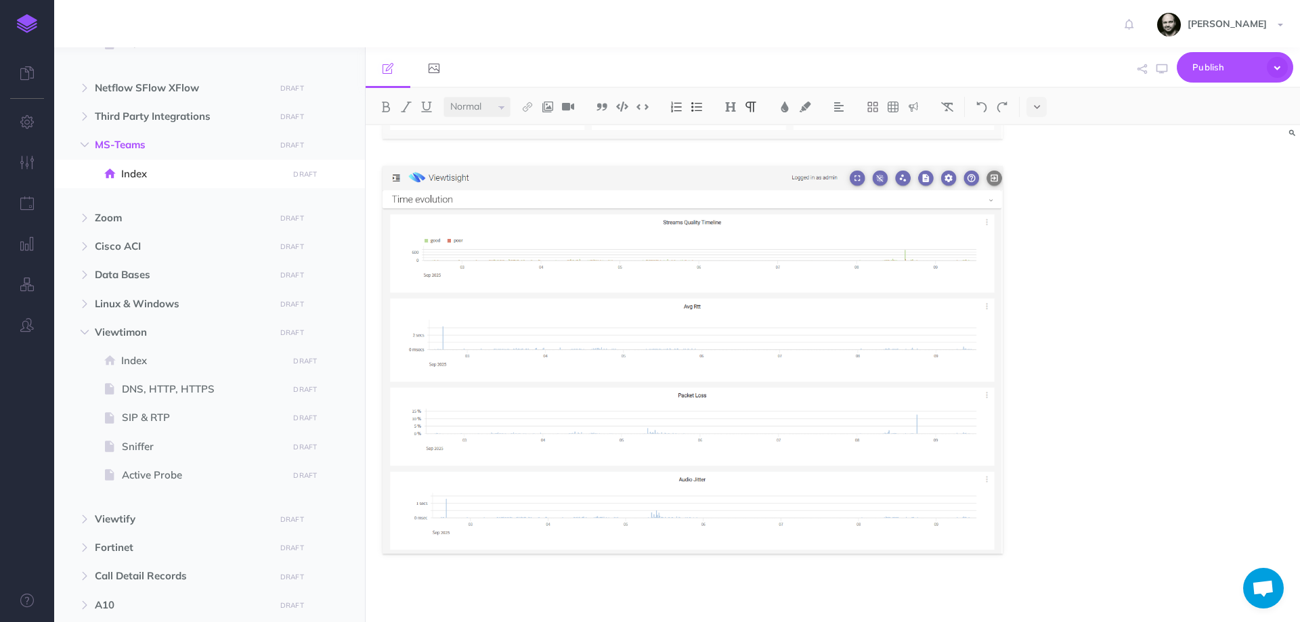
scroll to position [3628, 0]
